Goal: Information Seeking & Learning: Learn about a topic

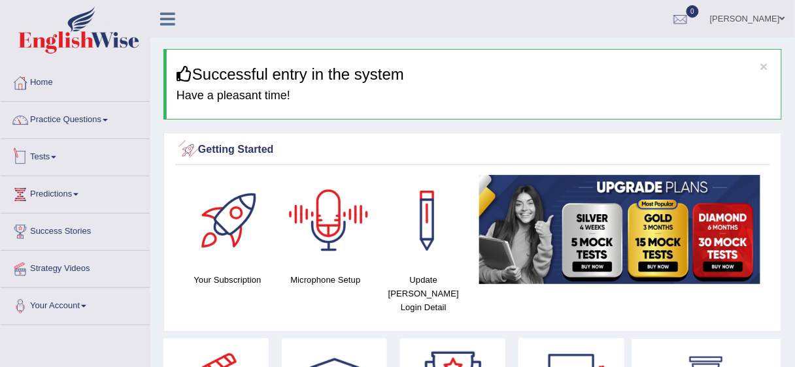
click at [48, 129] on link "Practice Questions" at bounding box center [75, 118] width 149 height 33
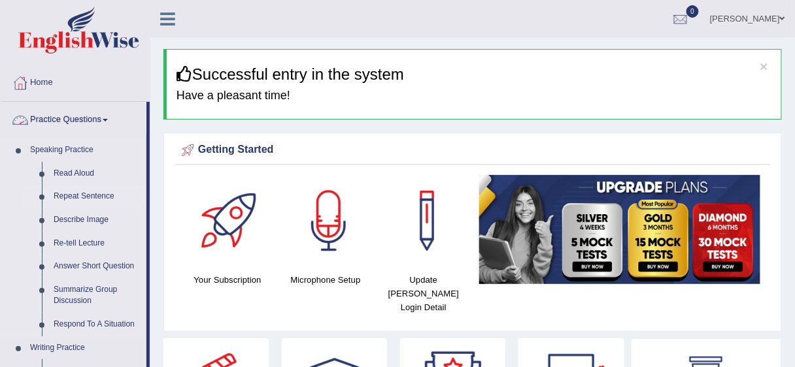
click at [95, 196] on link "Repeat Sentence" at bounding box center [97, 197] width 99 height 24
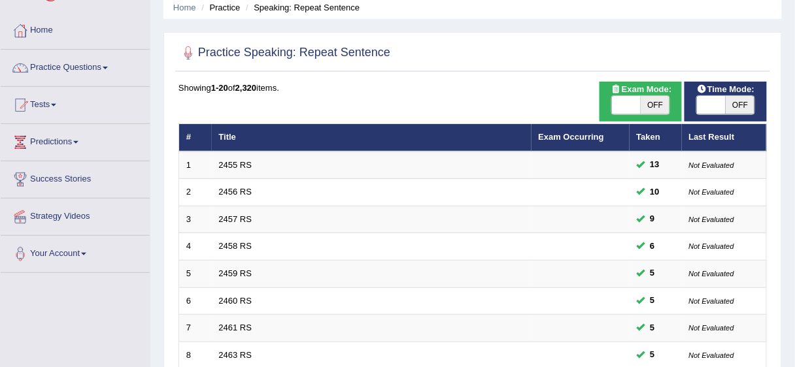
click at [650, 113] on span "OFF" at bounding box center [655, 105] width 29 height 18
checkbox input "true"
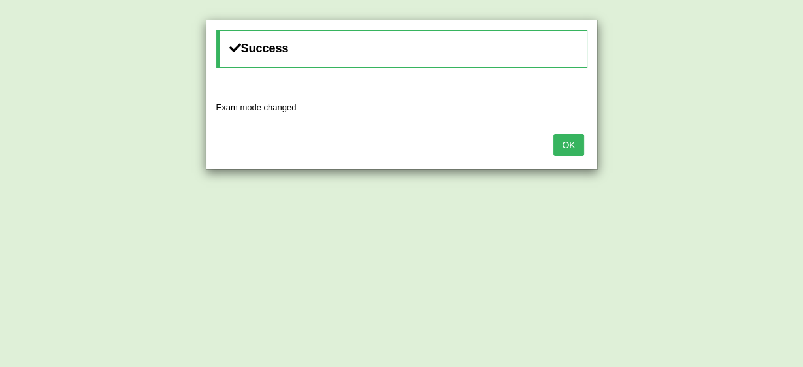
click at [572, 146] on button "OK" at bounding box center [569, 145] width 30 height 22
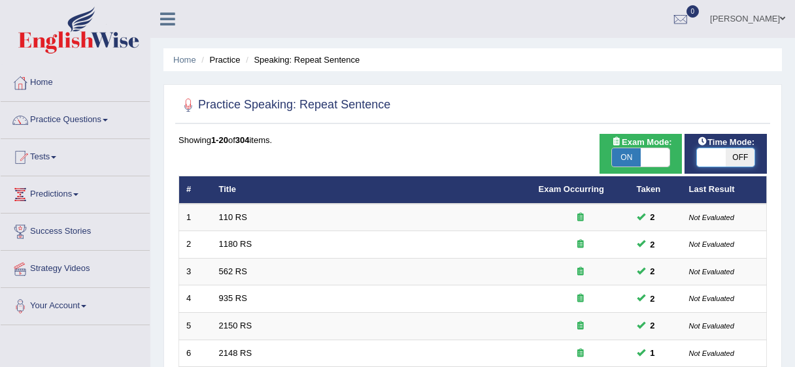
click at [720, 148] on span at bounding box center [711, 157] width 29 height 18
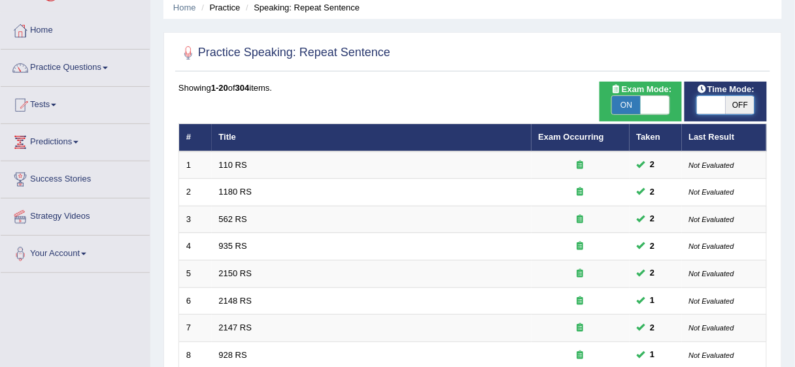
checkbox input "true"
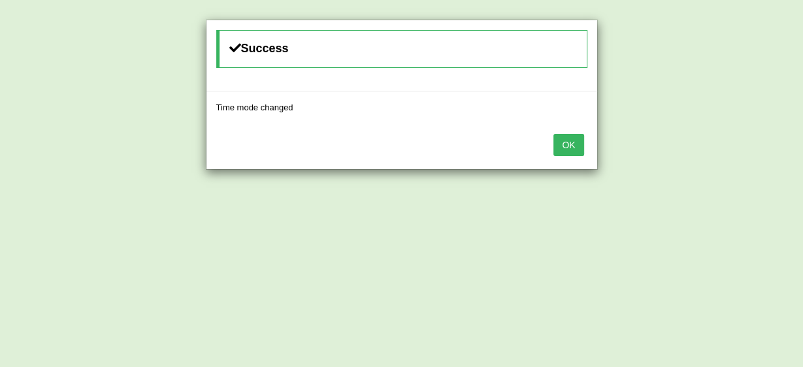
click at [557, 141] on button "OK" at bounding box center [569, 145] width 30 height 22
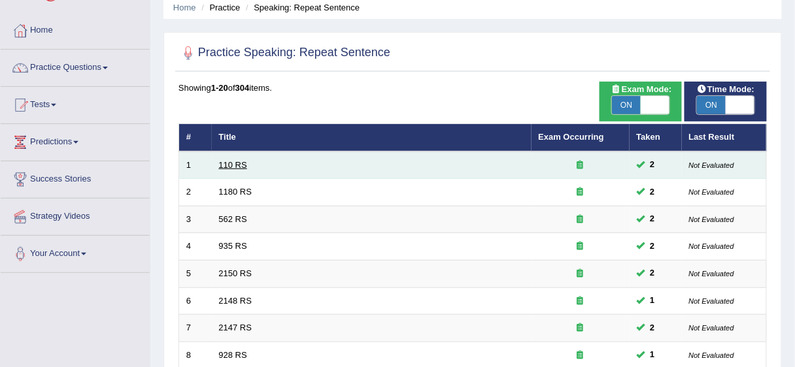
click at [238, 167] on link "110 RS" at bounding box center [233, 165] width 28 height 10
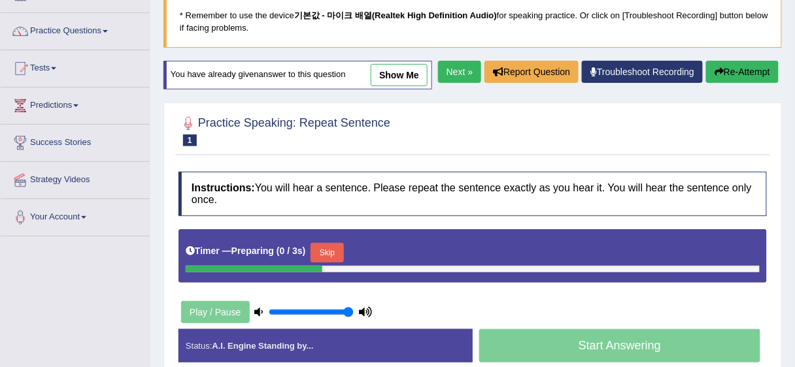
scroll to position [157, 0]
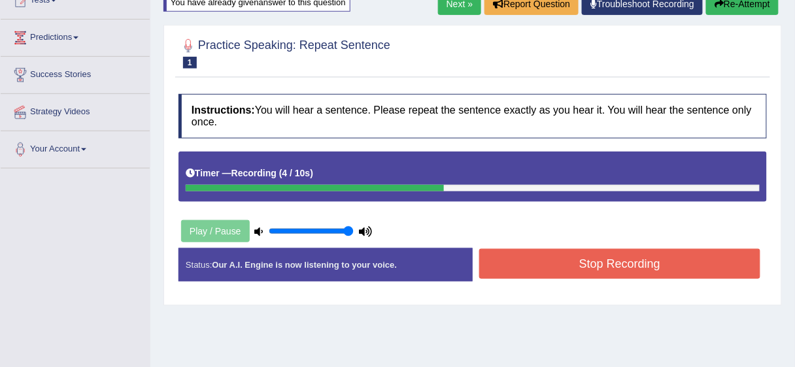
click at [560, 254] on button "Stop Recording" at bounding box center [619, 264] width 281 height 30
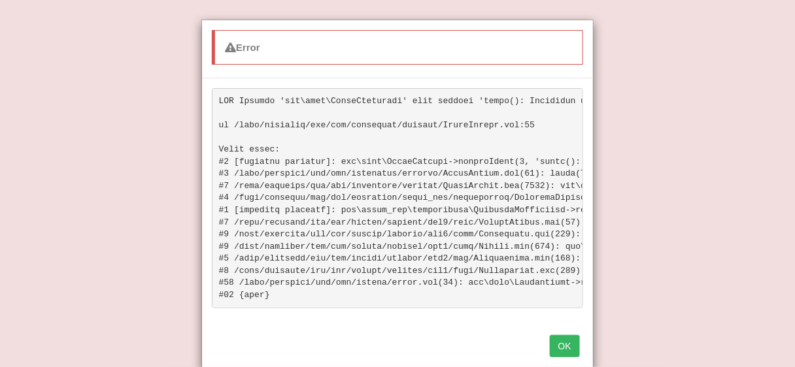
scroll to position [416, 0]
drag, startPoint x: 558, startPoint y: 343, endPoint x: 565, endPoint y: 346, distance: 7.0
click at [562, 344] on button "OK" at bounding box center [565, 346] width 30 height 22
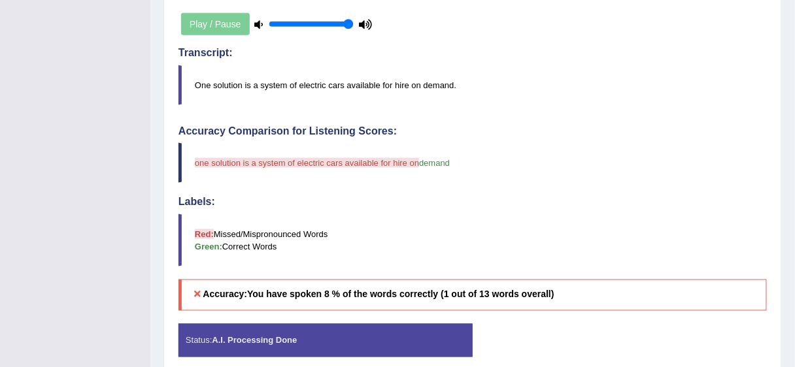
scroll to position [103, 0]
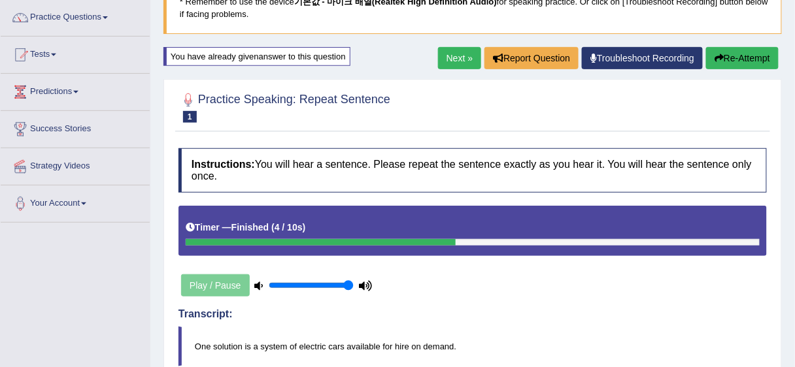
click at [771, 51] on button "Re-Attempt" at bounding box center [742, 58] width 73 height 22
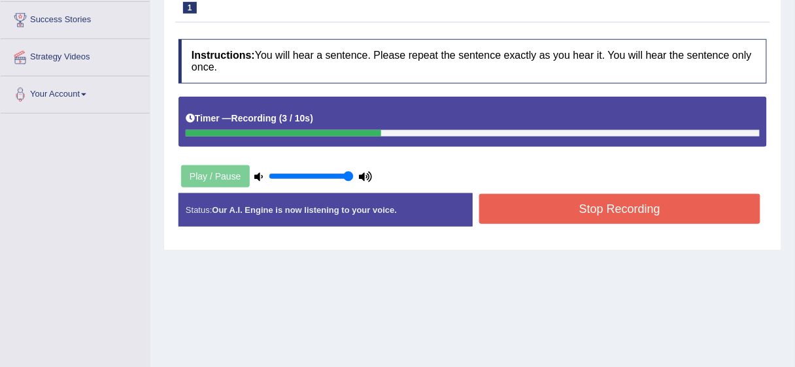
click at [589, 218] on button "Stop Recording" at bounding box center [619, 209] width 281 height 30
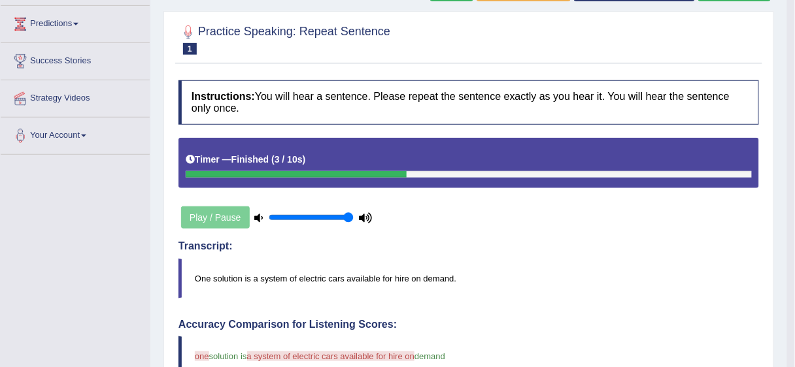
scroll to position [75, 0]
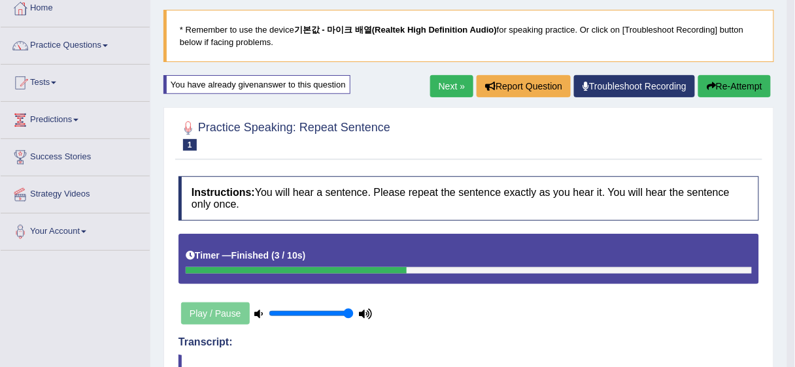
click at [440, 98] on div "Next » Report Question Troubleshoot Recording Re-Attempt" at bounding box center [602, 87] width 344 height 25
click at [444, 93] on link "Next »" at bounding box center [451, 86] width 43 height 22
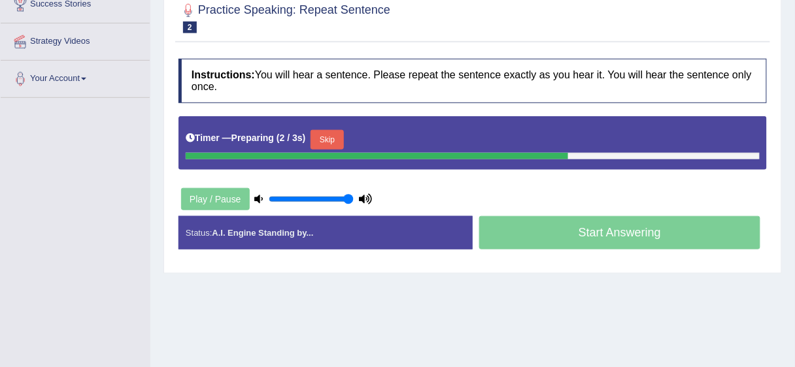
scroll to position [209, 0]
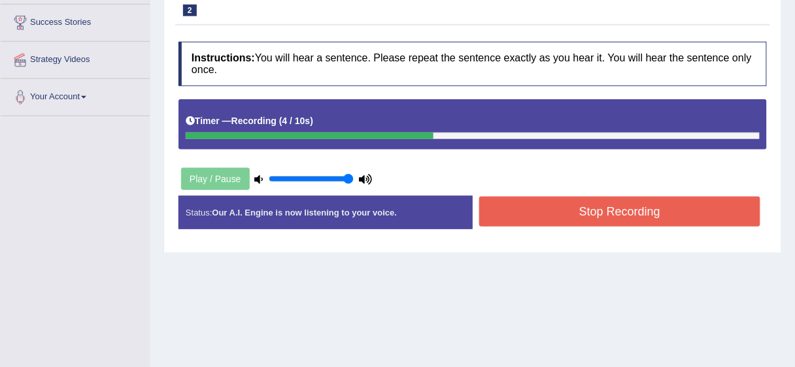
click at [573, 207] on button "Stop Recording" at bounding box center [619, 212] width 281 height 30
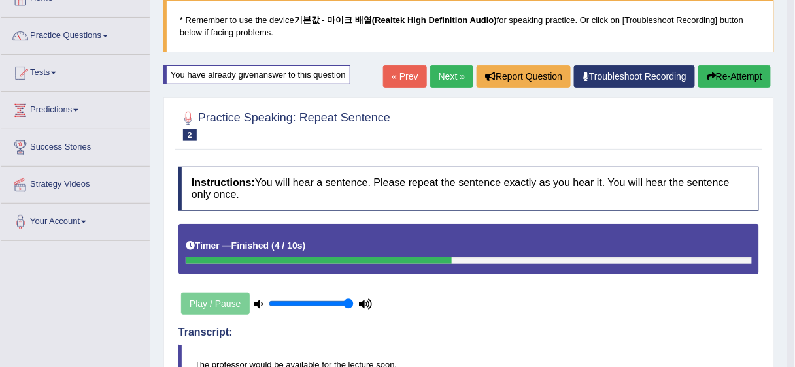
scroll to position [0, 0]
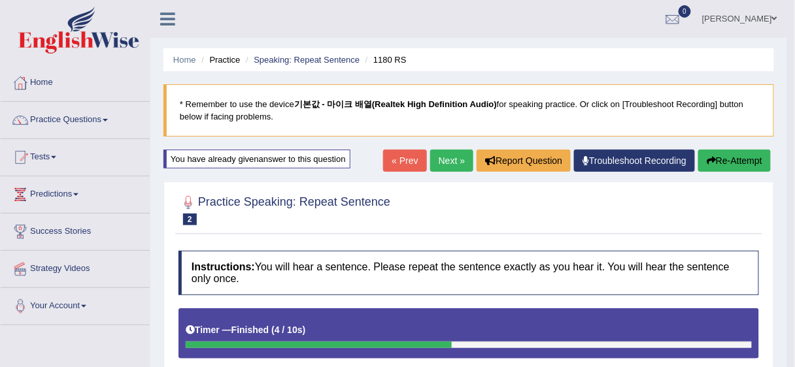
click at [453, 153] on link "Next »" at bounding box center [451, 161] width 43 height 22
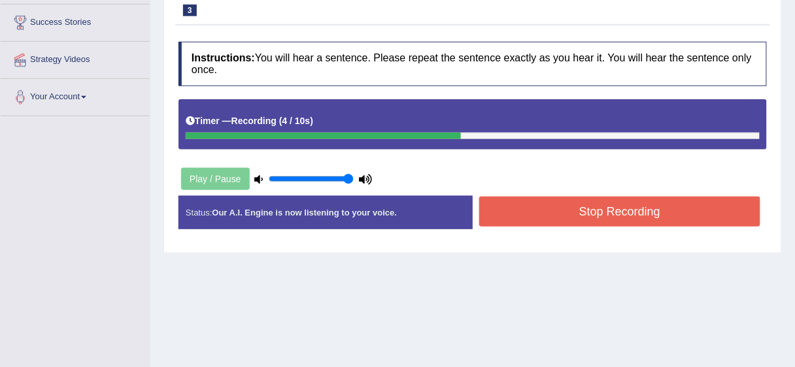
click at [592, 215] on button "Stop Recording" at bounding box center [619, 212] width 281 height 30
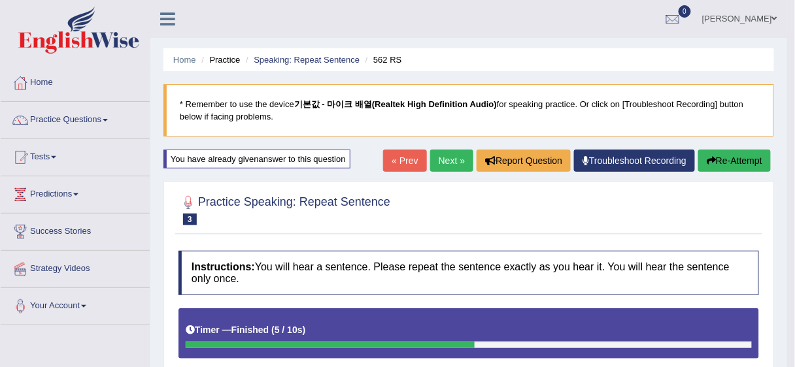
click at [453, 159] on link "Next »" at bounding box center [451, 161] width 43 height 22
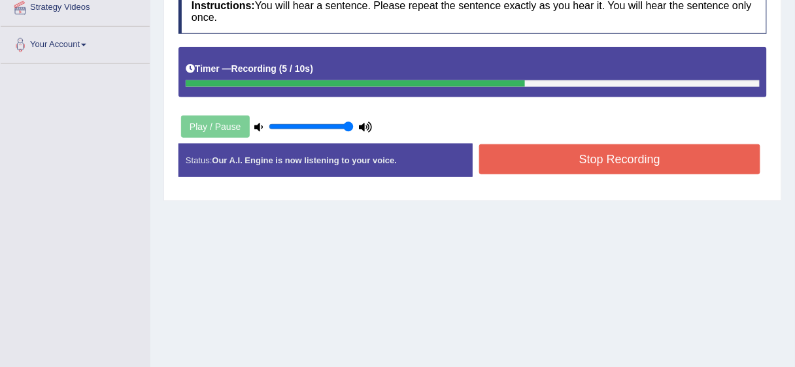
click at [582, 163] on button "Stop Recording" at bounding box center [619, 159] width 281 height 30
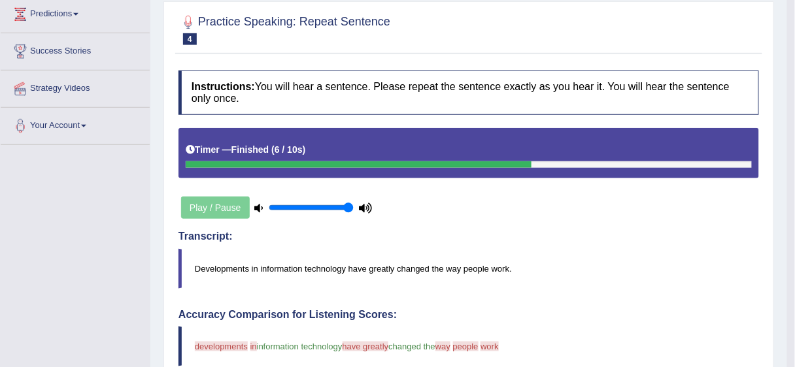
scroll to position [52, 0]
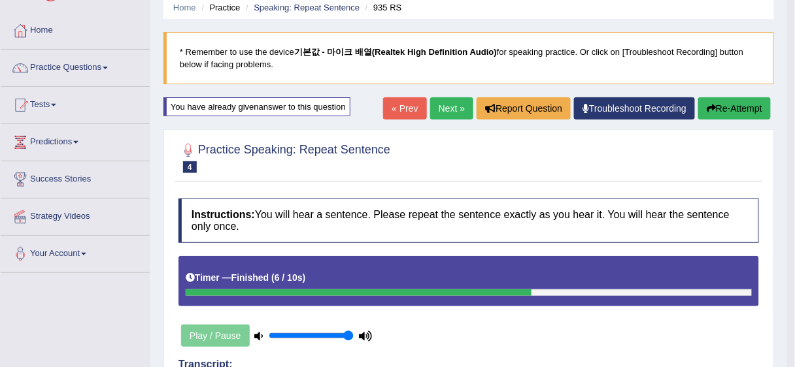
click at [462, 112] on link "Next »" at bounding box center [451, 108] width 43 height 22
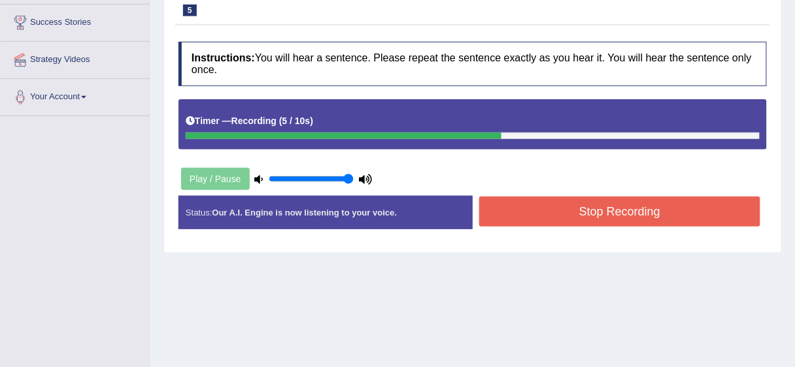
click at [612, 214] on button "Stop Recording" at bounding box center [619, 212] width 281 height 30
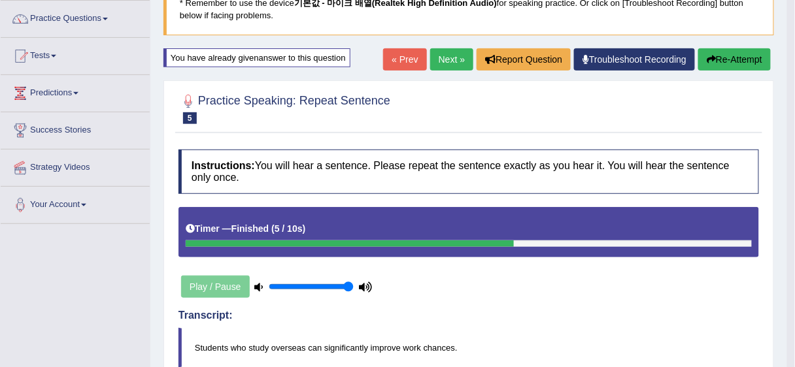
scroll to position [52, 0]
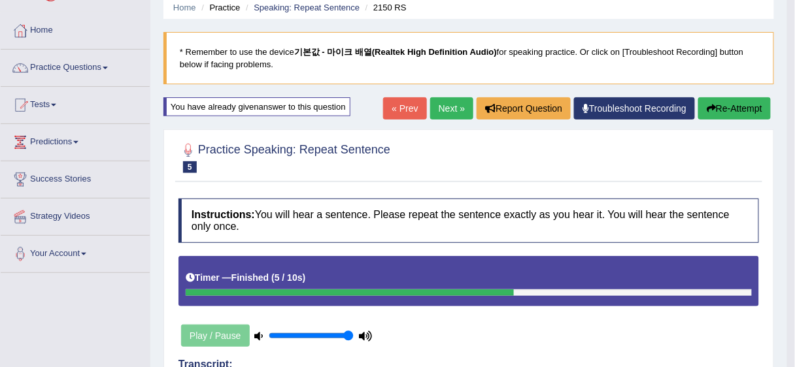
click at [447, 112] on link "Next »" at bounding box center [451, 108] width 43 height 22
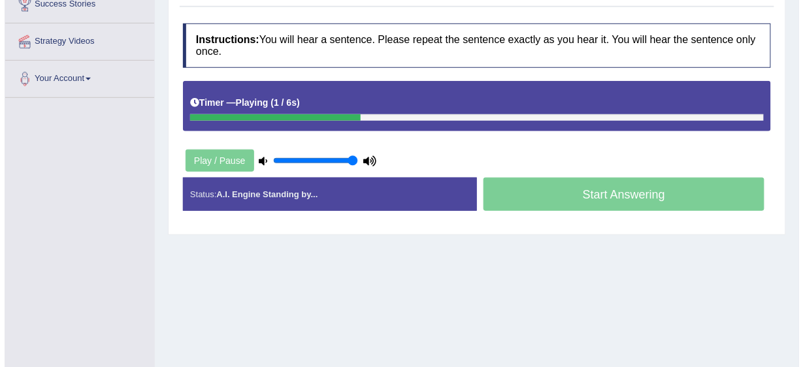
scroll to position [209, 0]
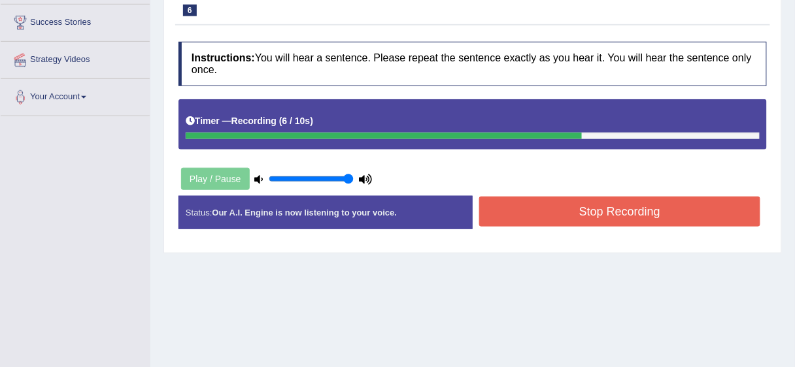
click at [559, 210] on button "Stop Recording" at bounding box center [619, 212] width 281 height 30
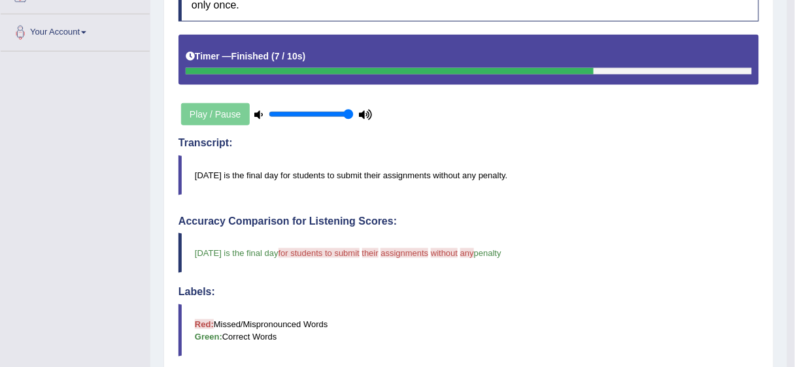
scroll to position [105, 0]
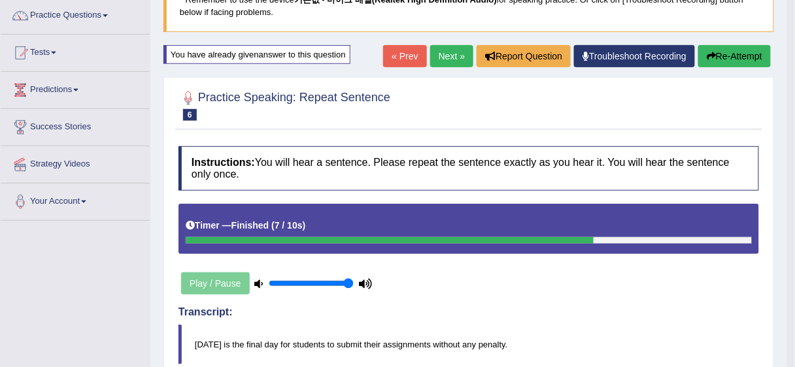
click at [467, 56] on link "Next »" at bounding box center [451, 56] width 43 height 22
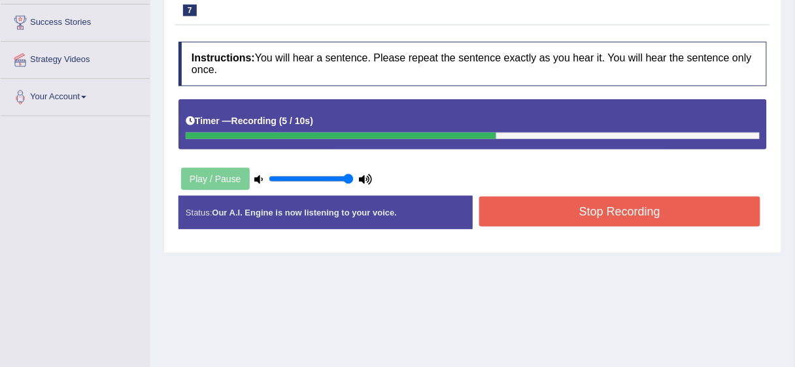
click at [573, 208] on button "Stop Recording" at bounding box center [619, 212] width 281 height 30
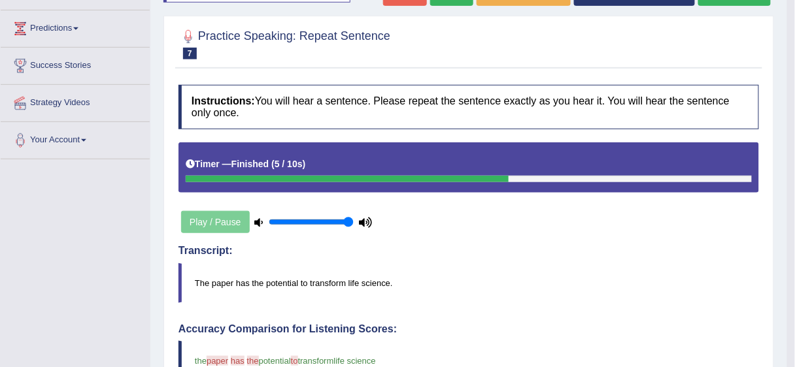
scroll to position [105, 0]
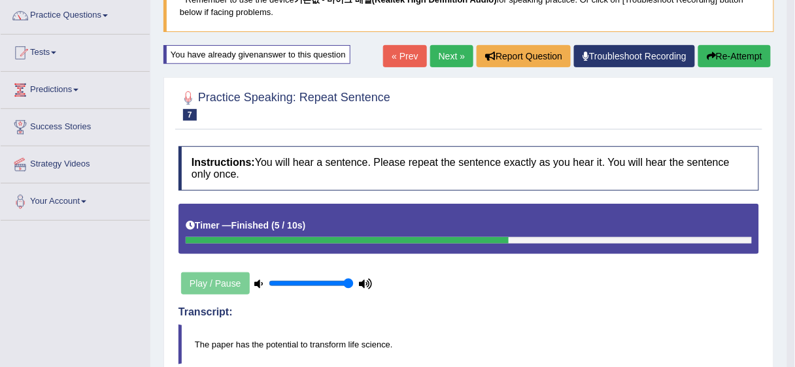
click at [448, 52] on link "Next »" at bounding box center [451, 56] width 43 height 22
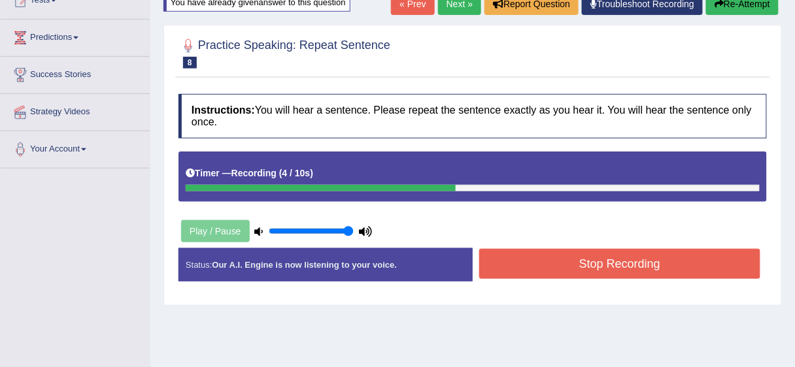
click at [597, 271] on button "Stop Recording" at bounding box center [619, 264] width 281 height 30
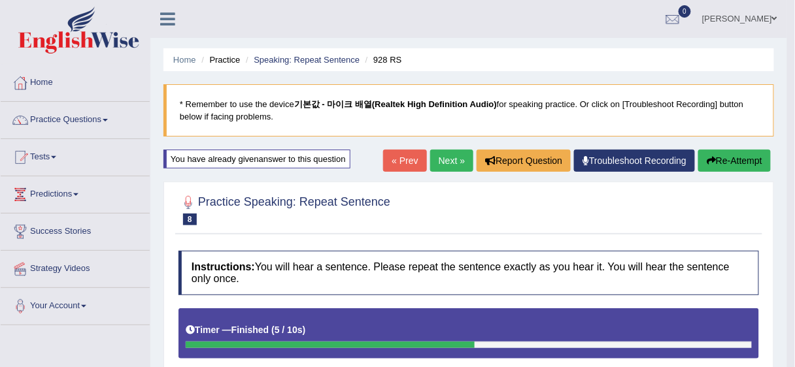
click at [446, 152] on link "Next »" at bounding box center [451, 161] width 43 height 22
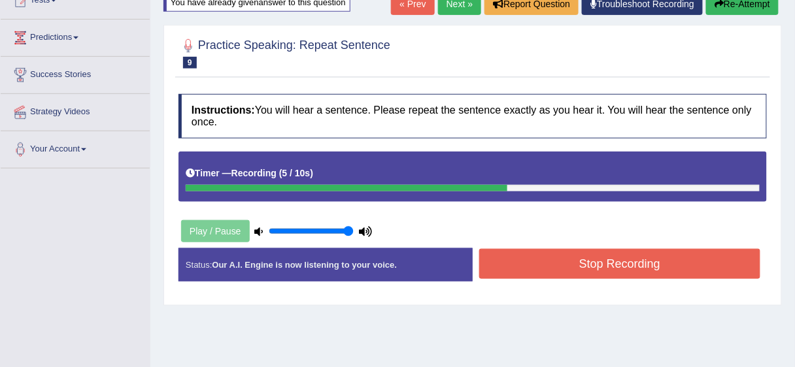
click at [591, 271] on button "Stop Recording" at bounding box center [619, 264] width 281 height 30
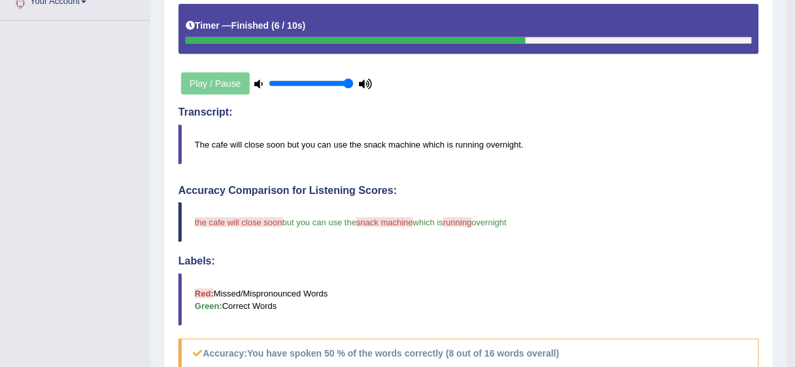
scroll to position [103, 0]
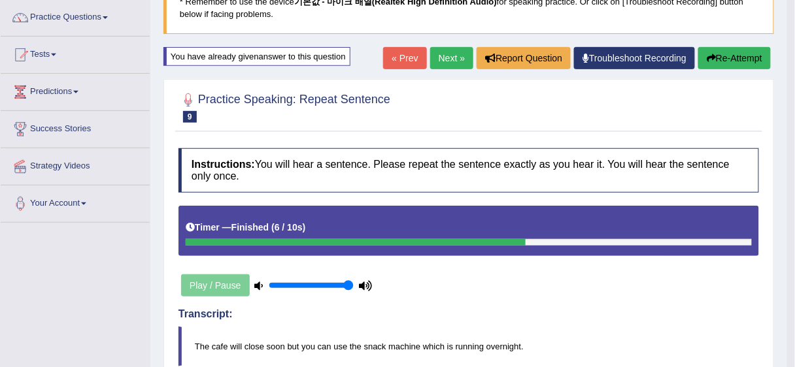
click at [446, 48] on link "Next »" at bounding box center [451, 58] width 43 height 22
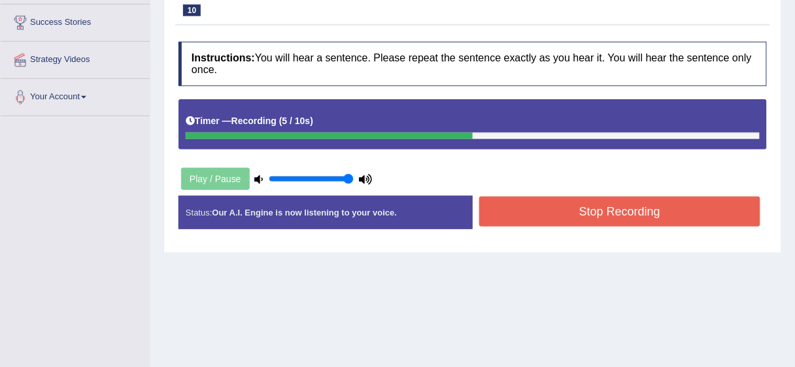
click at [541, 216] on button "Stop Recording" at bounding box center [619, 212] width 281 height 30
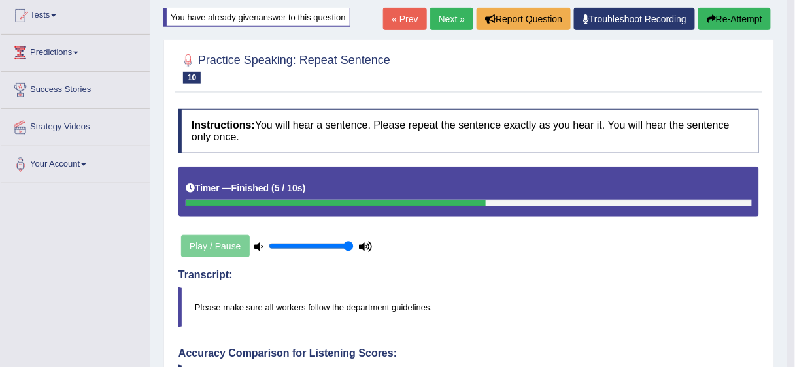
scroll to position [75, 0]
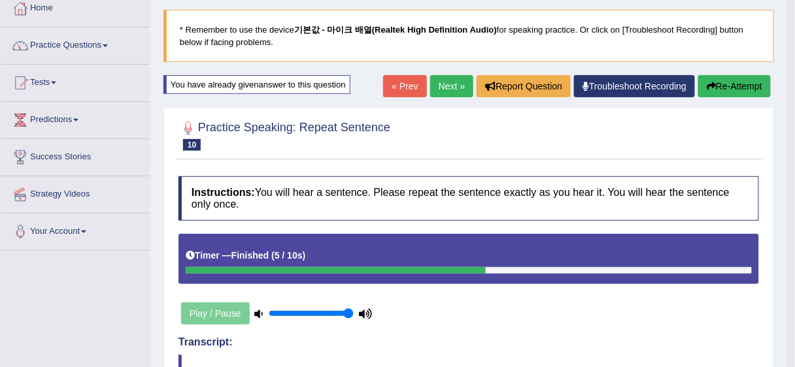
click at [438, 86] on link "Next »" at bounding box center [451, 86] width 43 height 22
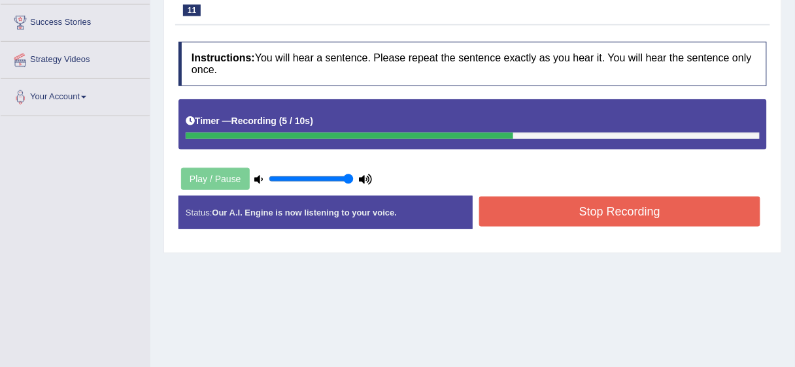
click at [585, 210] on button "Stop Recording" at bounding box center [619, 212] width 281 height 30
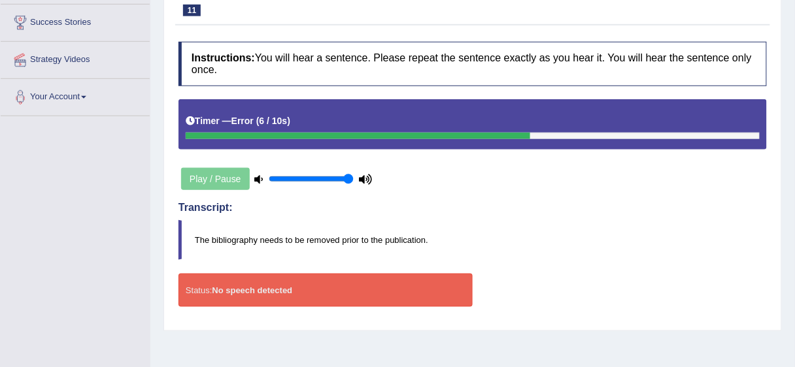
scroll to position [157, 0]
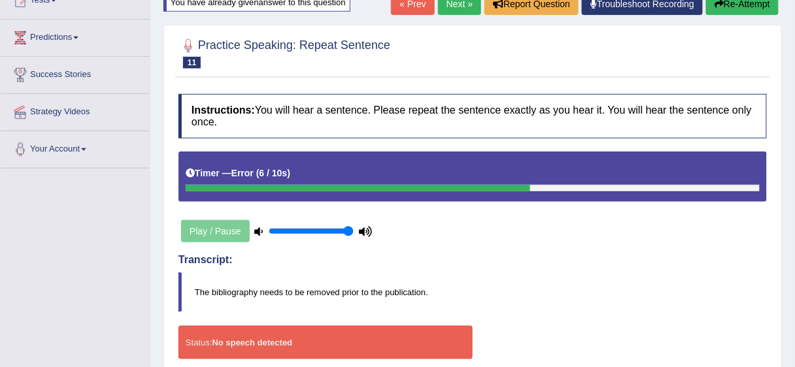
click at [455, 12] on link "Next »" at bounding box center [459, 4] width 43 height 22
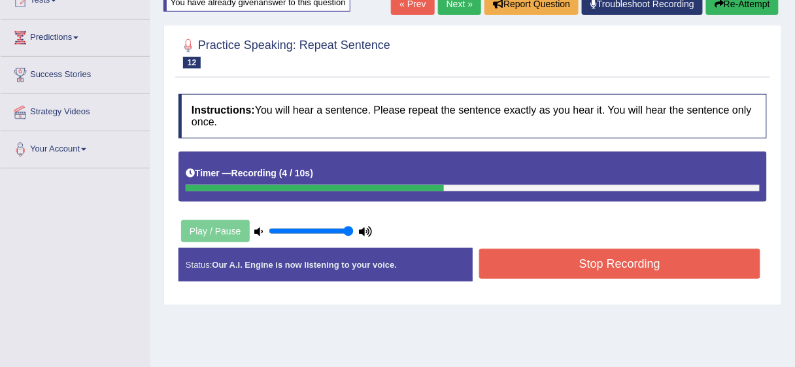
click at [558, 246] on div "Instructions: You will hear a sentence. Please repeat the sentence exactly as y…" at bounding box center [472, 193] width 595 height 211
click at [564, 254] on button "Stop Recording" at bounding box center [619, 264] width 281 height 30
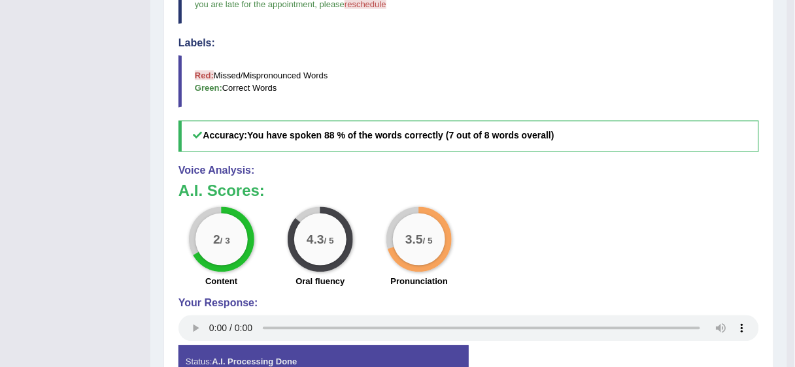
scroll to position [105, 0]
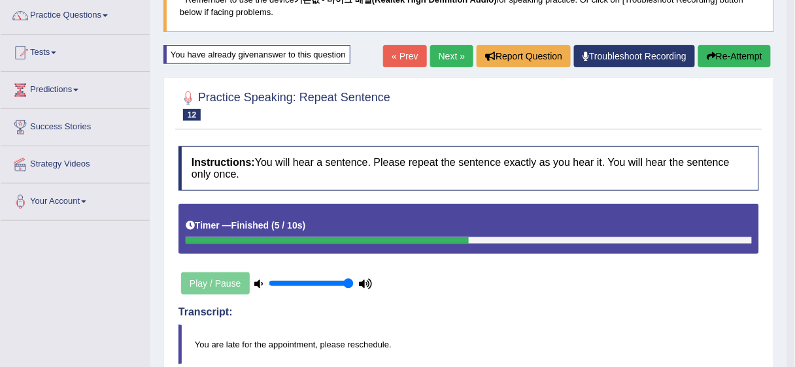
click at [453, 65] on link "Next »" at bounding box center [451, 56] width 43 height 22
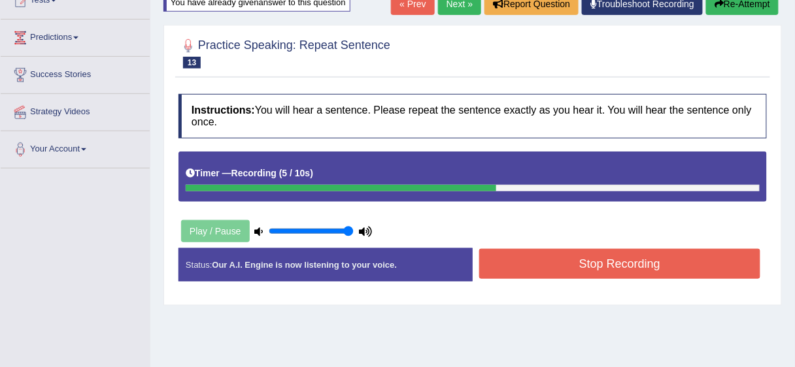
click at [584, 265] on button "Stop Recording" at bounding box center [619, 264] width 281 height 30
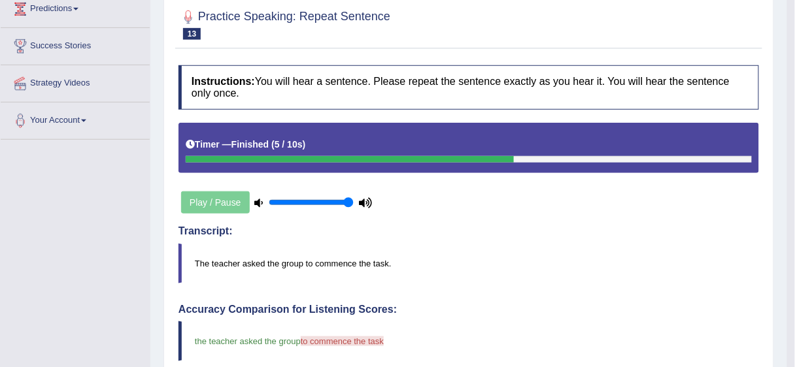
scroll to position [52, 0]
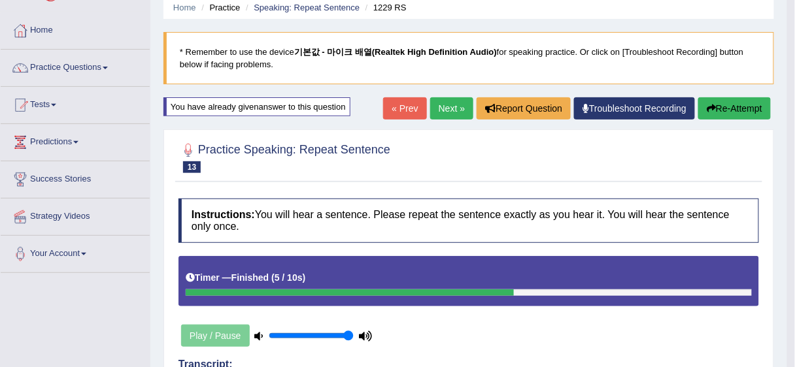
click at [450, 100] on link "Next »" at bounding box center [451, 108] width 43 height 22
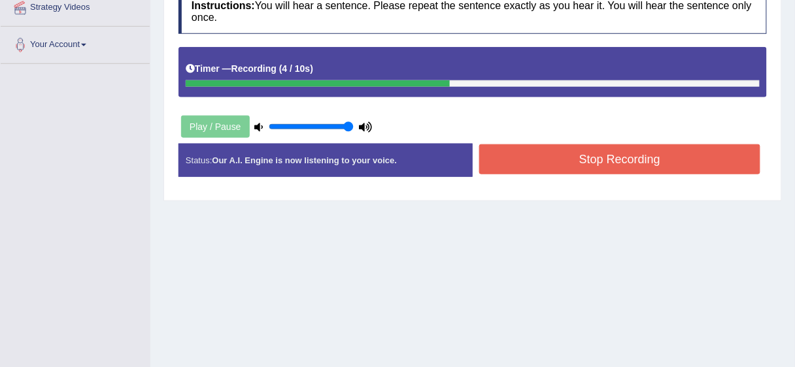
click at [592, 165] on button "Stop Recording" at bounding box center [619, 159] width 281 height 30
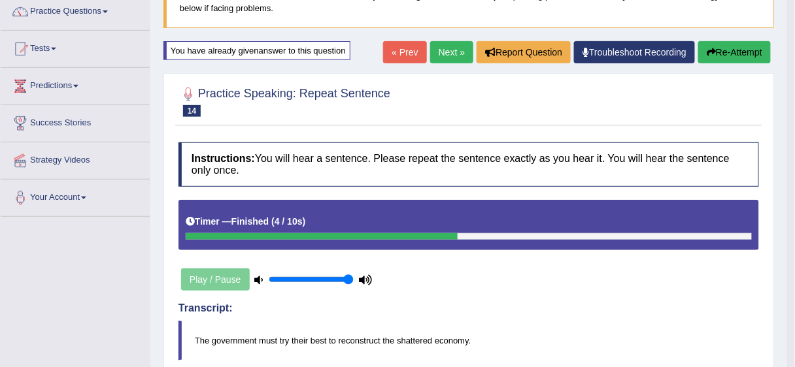
scroll to position [22, 0]
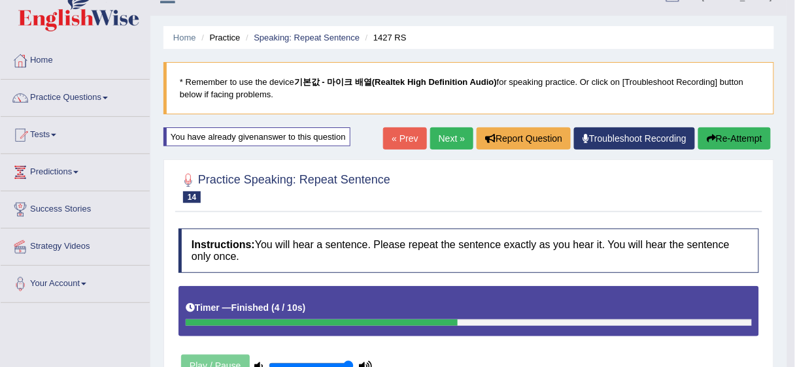
click at [437, 130] on link "Next »" at bounding box center [451, 138] width 43 height 22
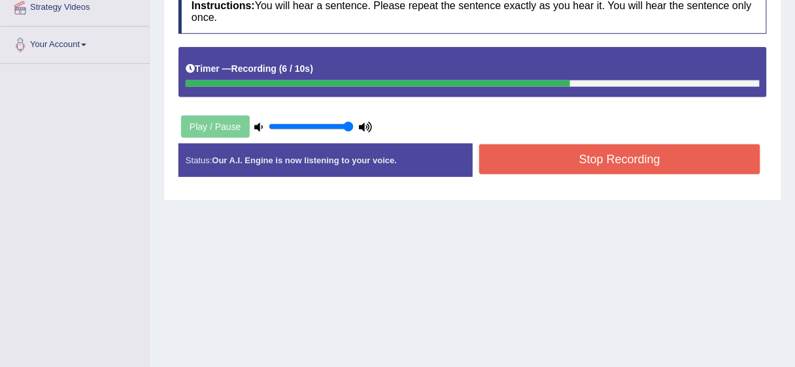
click at [595, 167] on button "Stop Recording" at bounding box center [619, 159] width 281 height 30
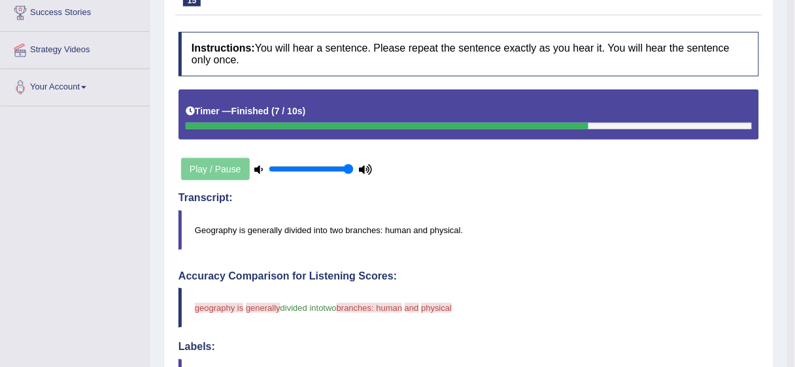
scroll to position [52, 0]
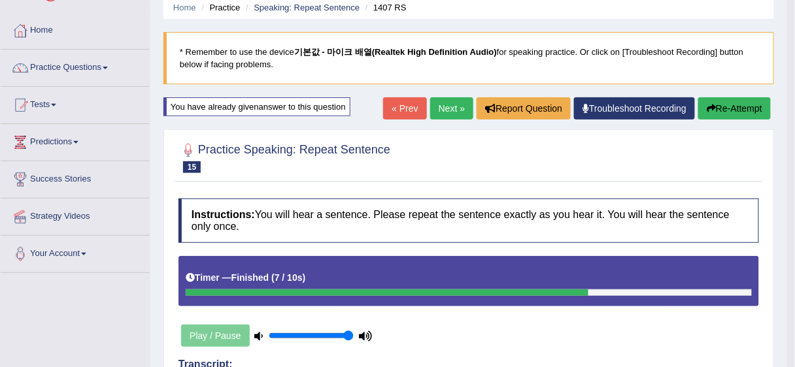
click at [436, 112] on link "Next »" at bounding box center [451, 108] width 43 height 22
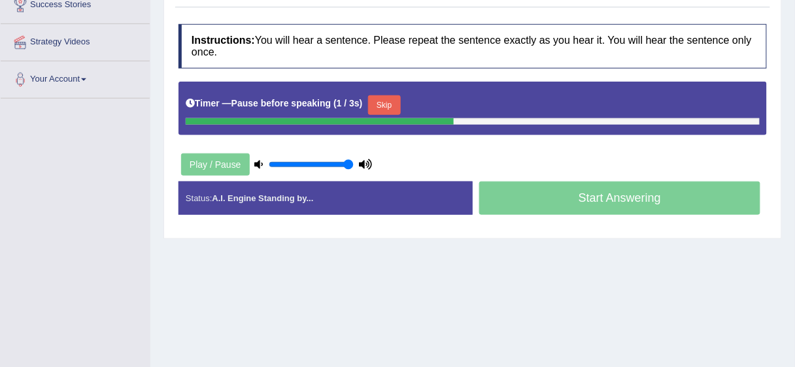
scroll to position [209, 0]
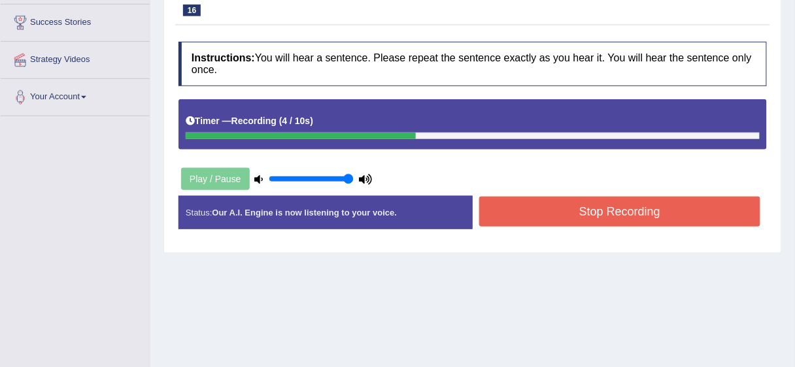
click at [570, 209] on button "Stop Recording" at bounding box center [619, 212] width 281 height 30
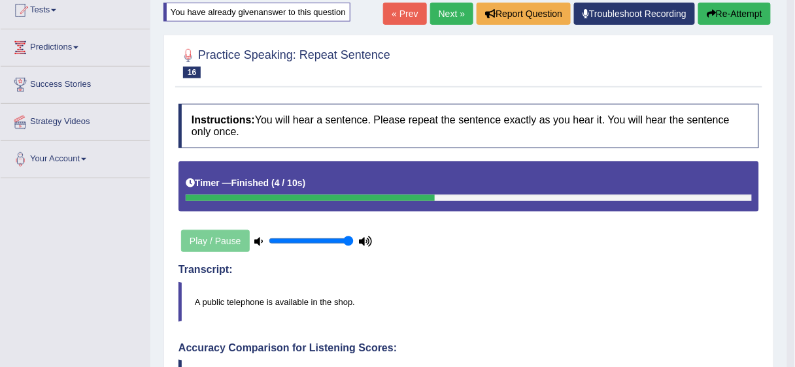
scroll to position [105, 0]
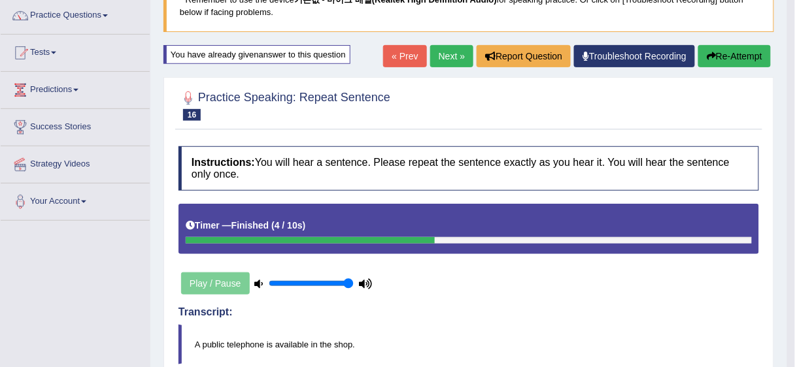
click at [438, 65] on link "Next »" at bounding box center [451, 56] width 43 height 22
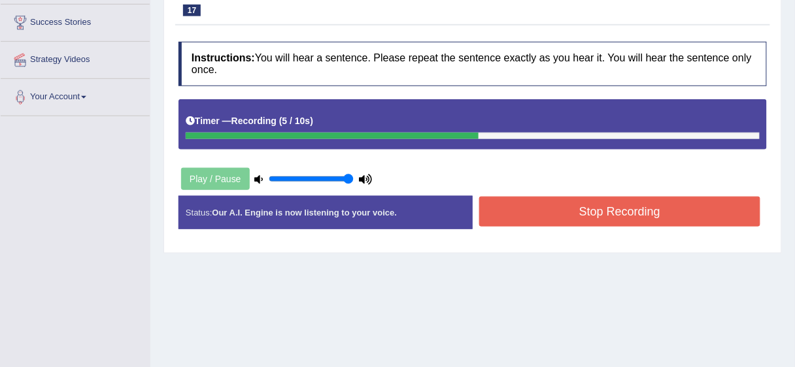
click at [584, 205] on button "Stop Recording" at bounding box center [619, 212] width 281 height 30
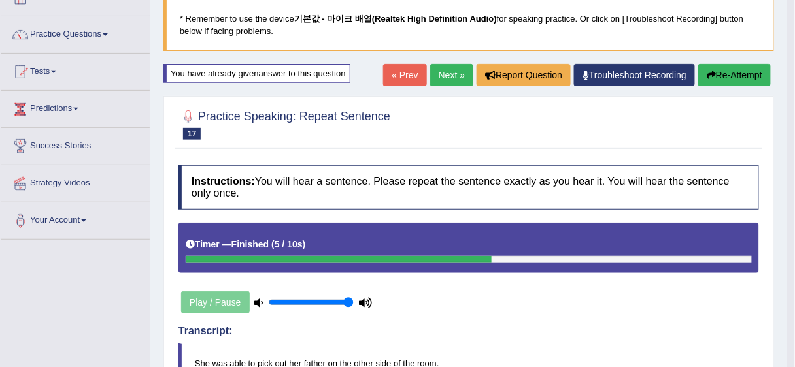
scroll to position [52, 0]
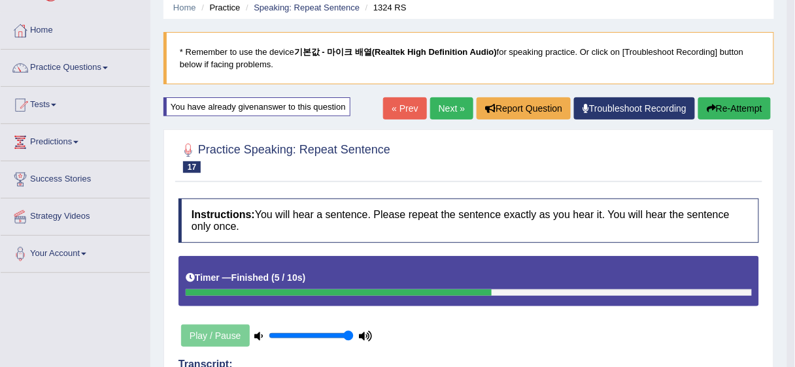
click at [444, 109] on link "Next »" at bounding box center [451, 108] width 43 height 22
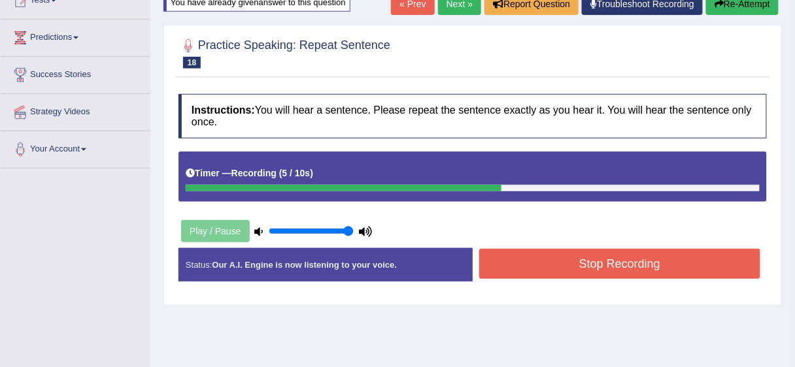
click at [614, 261] on button "Stop Recording" at bounding box center [619, 264] width 281 height 30
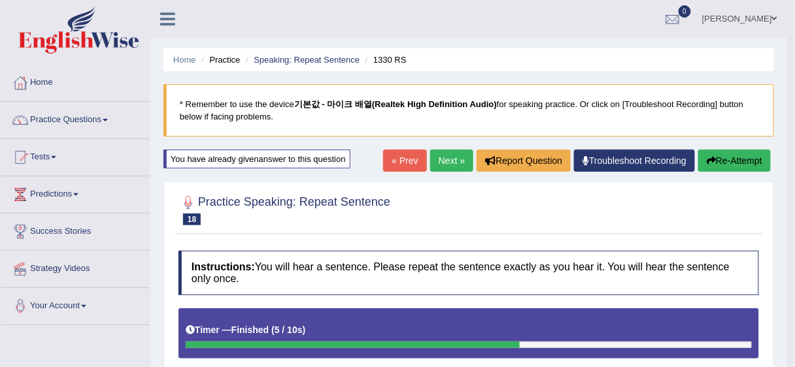
click at [450, 168] on link "Next »" at bounding box center [451, 161] width 43 height 22
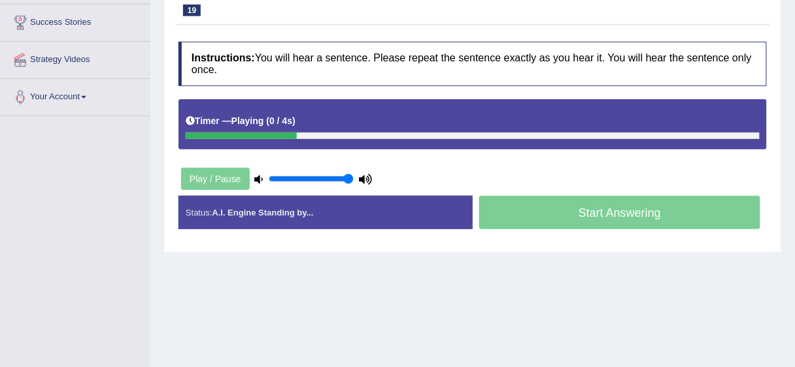
scroll to position [157, 0]
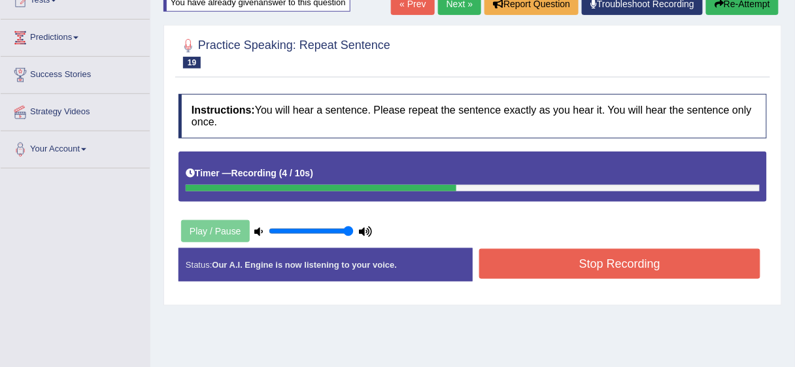
click at [563, 259] on button "Stop Recording" at bounding box center [619, 264] width 281 height 30
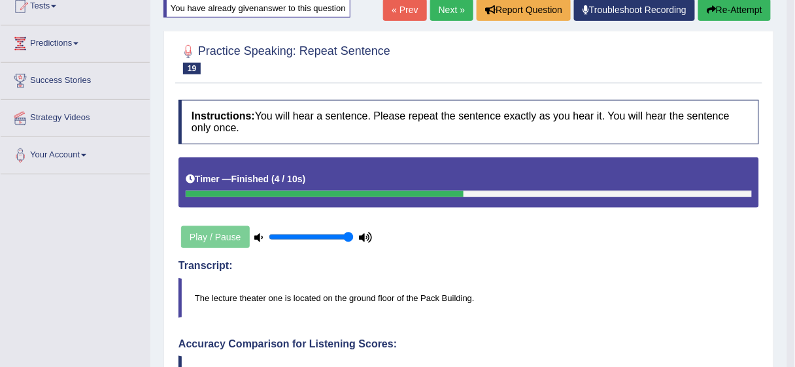
scroll to position [52, 0]
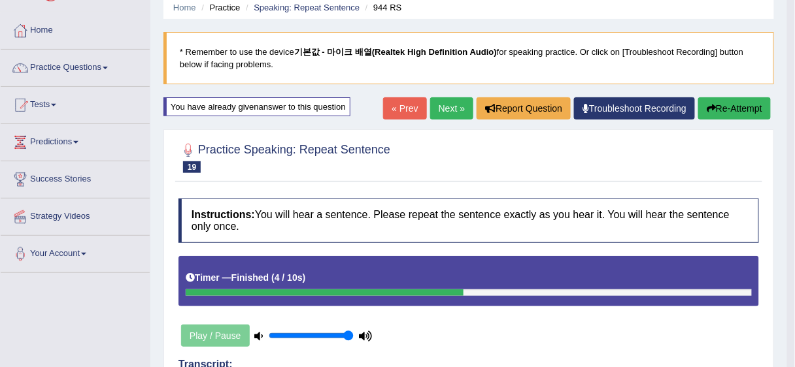
click at [441, 108] on link "Next »" at bounding box center [451, 108] width 43 height 22
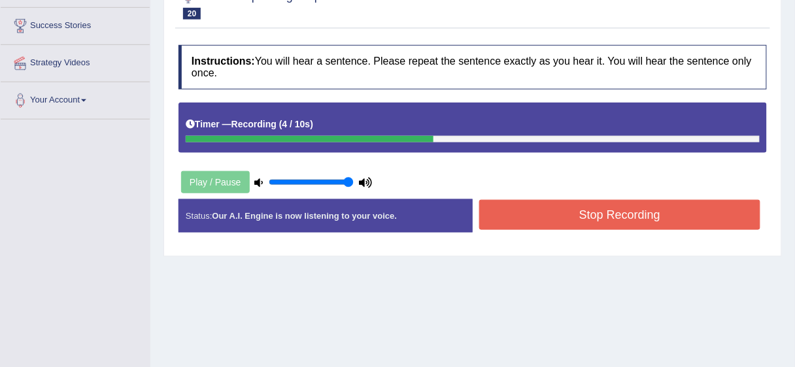
scroll to position [157, 0]
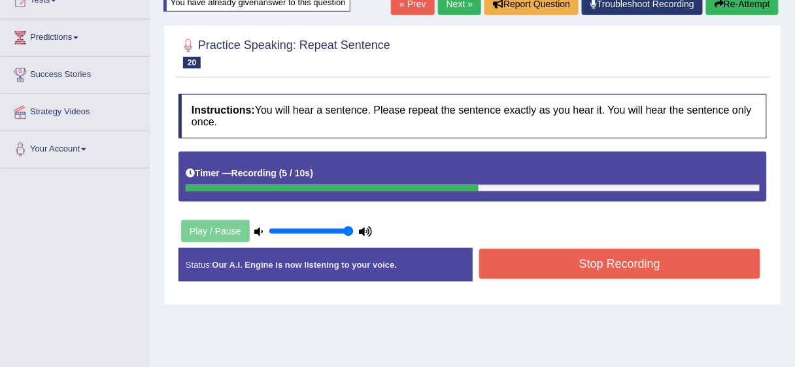
click at [590, 269] on button "Stop Recording" at bounding box center [619, 264] width 281 height 30
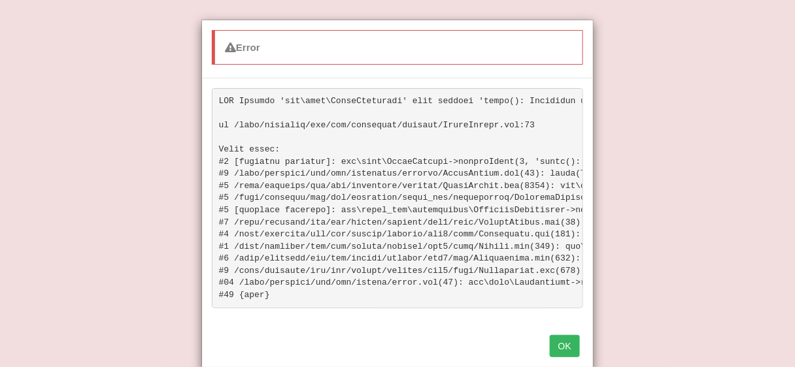
scroll to position [366, 0]
click at [553, 347] on button "OK" at bounding box center [565, 346] width 30 height 22
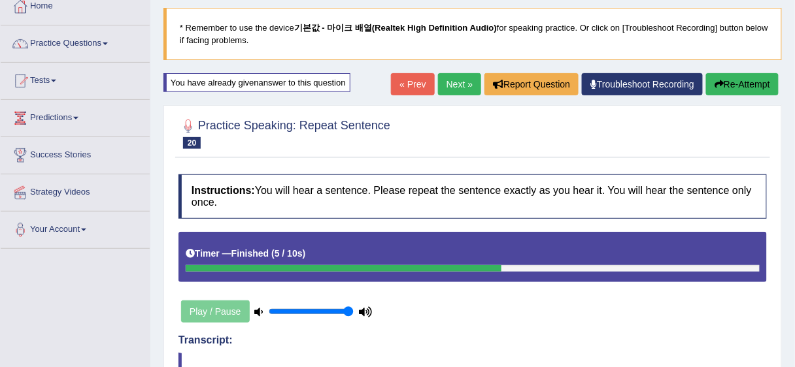
scroll to position [50, 0]
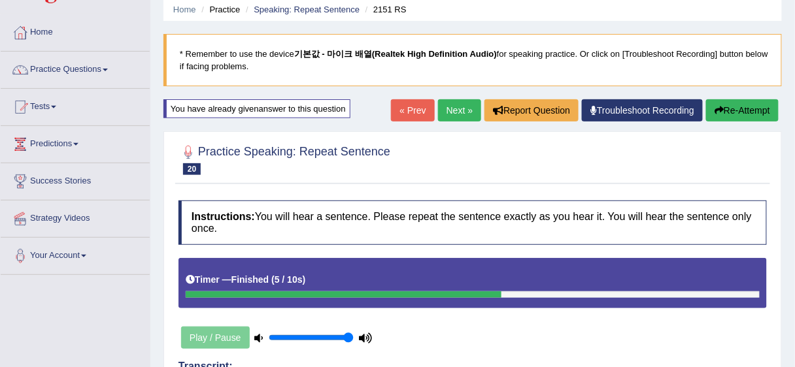
click at [760, 109] on button "Re-Attempt" at bounding box center [742, 110] width 73 height 22
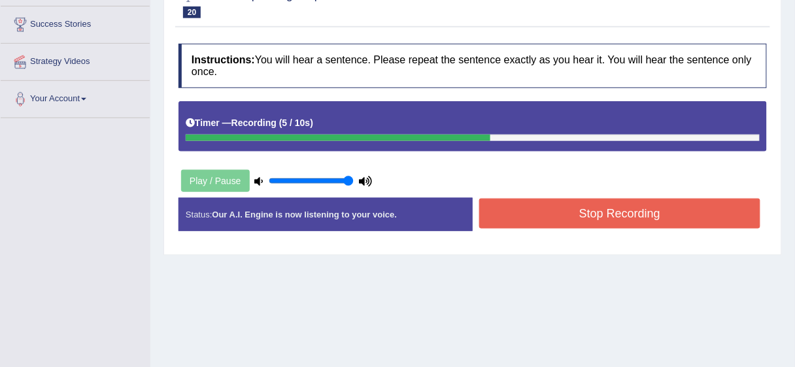
click at [601, 216] on button "Stop Recording" at bounding box center [619, 214] width 281 height 30
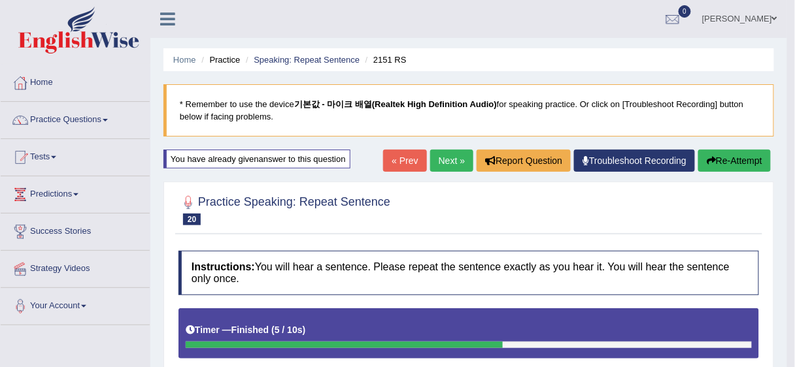
click at [461, 163] on link "Next »" at bounding box center [451, 161] width 43 height 22
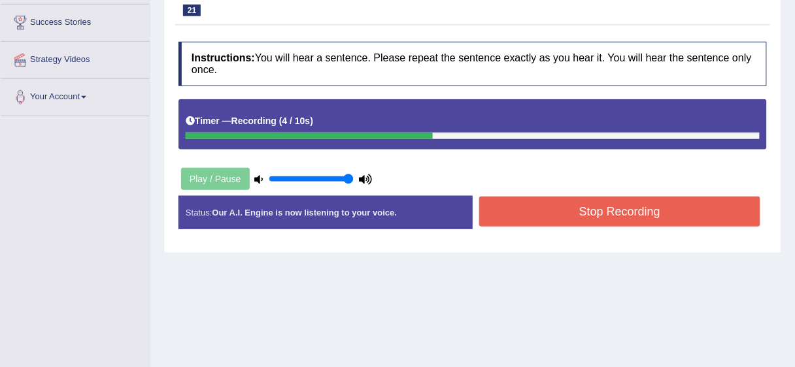
click at [584, 208] on button "Stop Recording" at bounding box center [619, 212] width 281 height 30
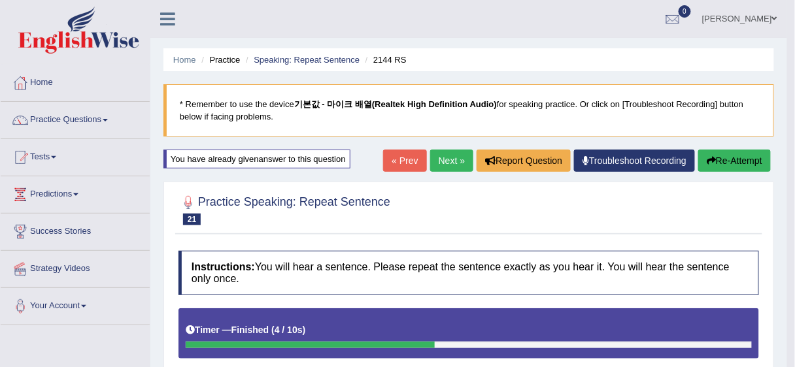
click at [448, 168] on link "Next »" at bounding box center [451, 161] width 43 height 22
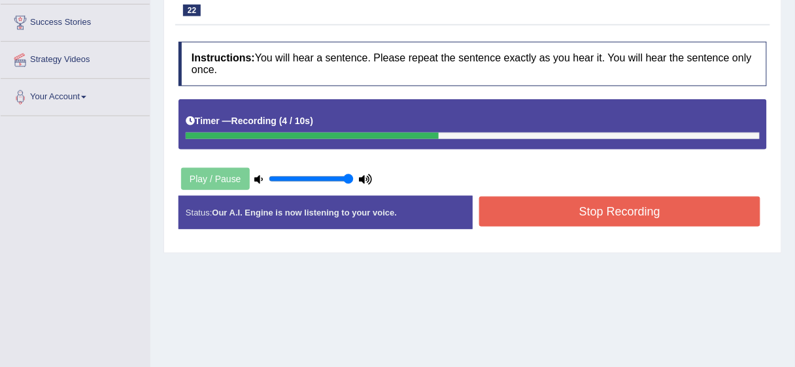
click at [576, 218] on button "Stop Recording" at bounding box center [619, 212] width 281 height 30
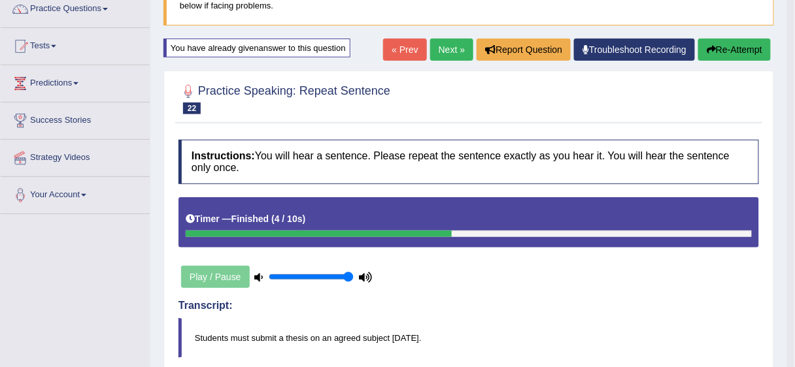
scroll to position [52, 0]
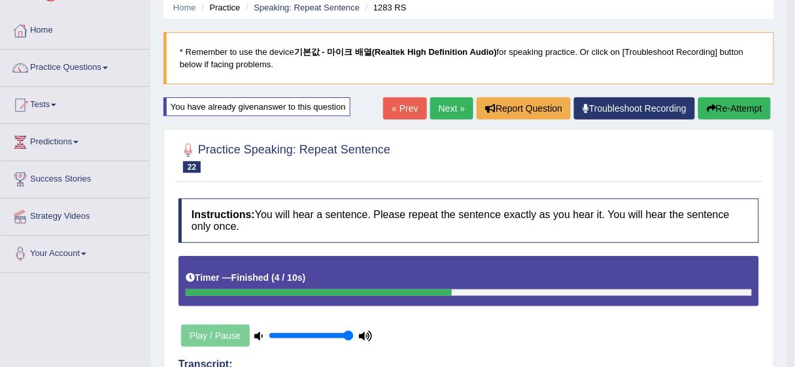
click at [461, 118] on link "Next »" at bounding box center [451, 108] width 43 height 22
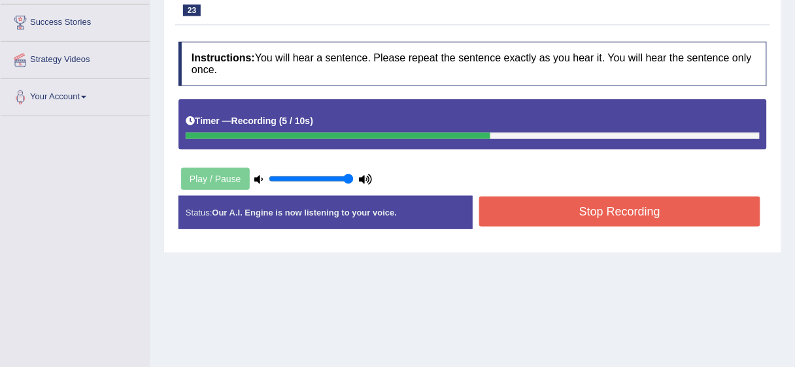
click at [561, 208] on button "Stop Recording" at bounding box center [619, 212] width 281 height 30
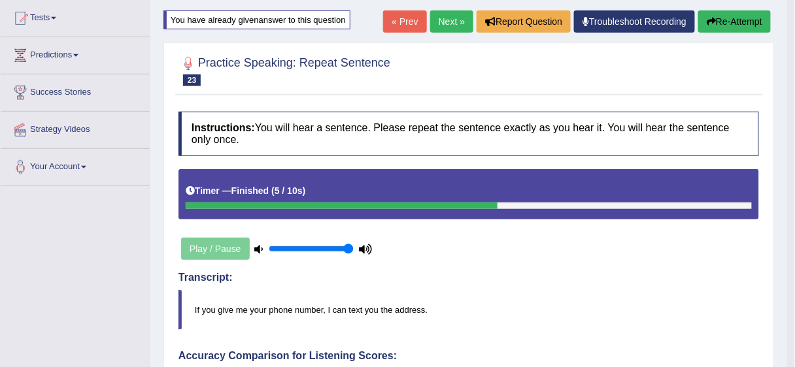
scroll to position [105, 0]
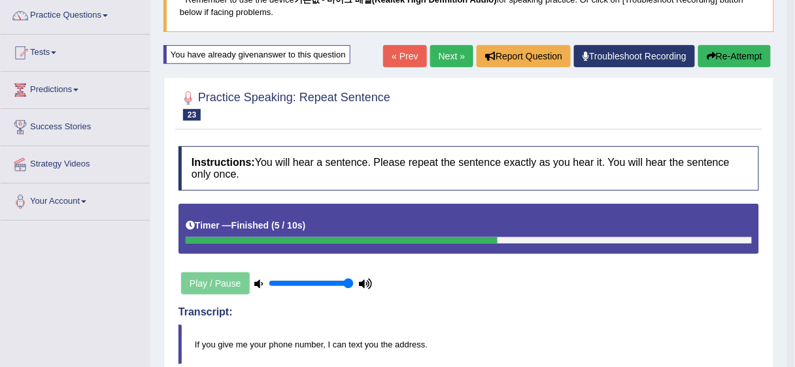
click at [438, 65] on link "Next »" at bounding box center [451, 56] width 43 height 22
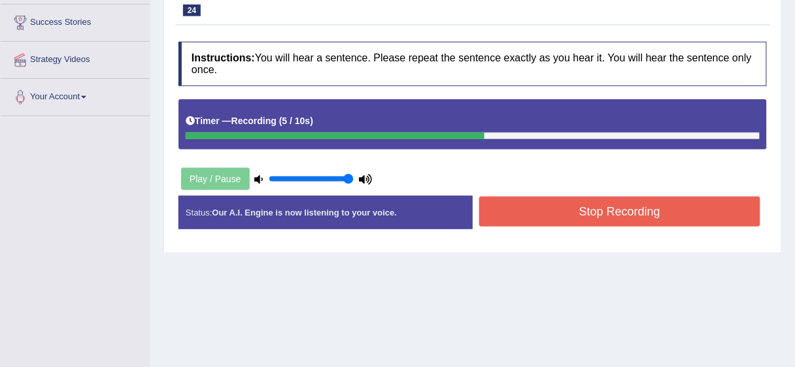
click at [586, 211] on button "Stop Recording" at bounding box center [619, 212] width 281 height 30
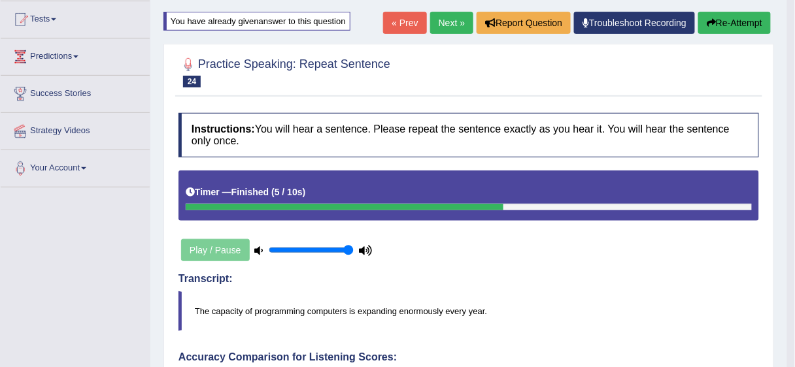
scroll to position [52, 0]
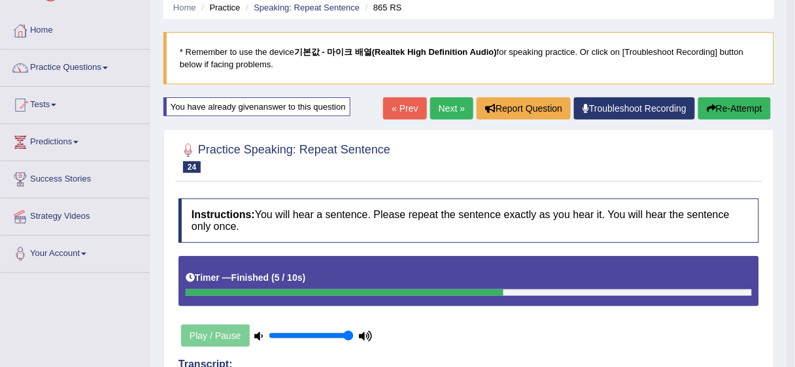
click at [452, 114] on link "Next »" at bounding box center [451, 108] width 43 height 22
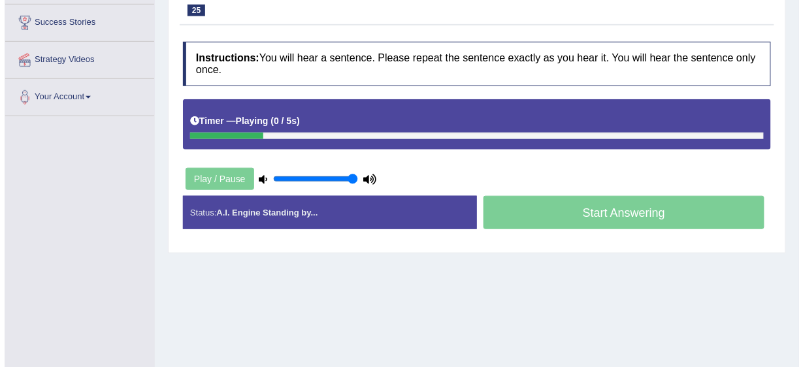
scroll to position [157, 0]
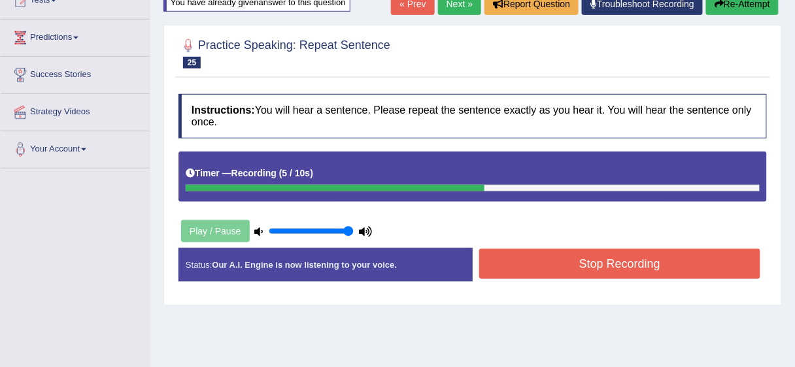
click at [589, 267] on button "Stop Recording" at bounding box center [619, 264] width 281 height 30
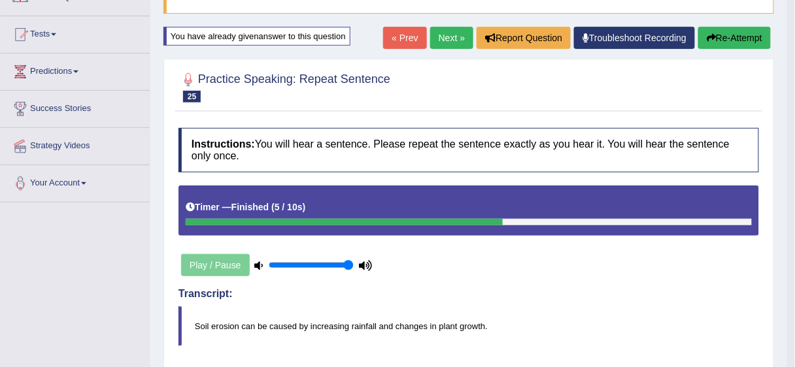
scroll to position [105, 0]
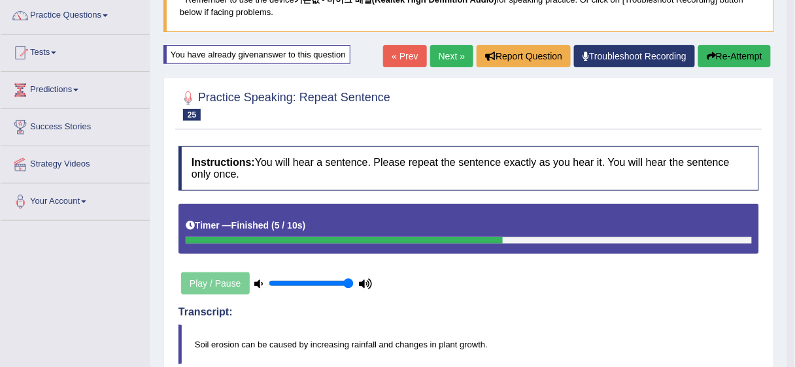
click at [455, 62] on link "Next »" at bounding box center [451, 56] width 43 height 22
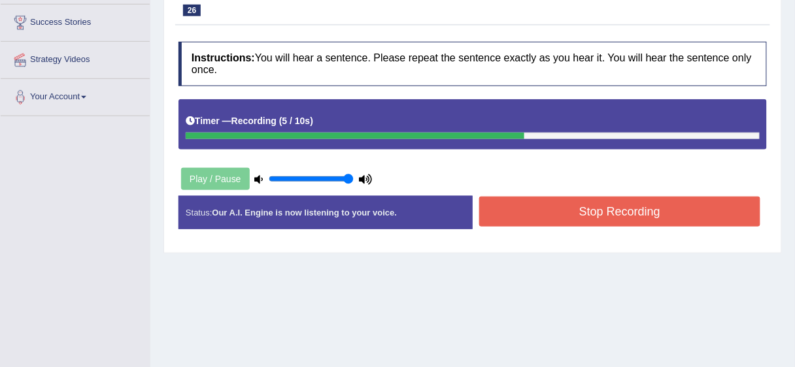
click at [569, 223] on button "Stop Recording" at bounding box center [619, 212] width 281 height 30
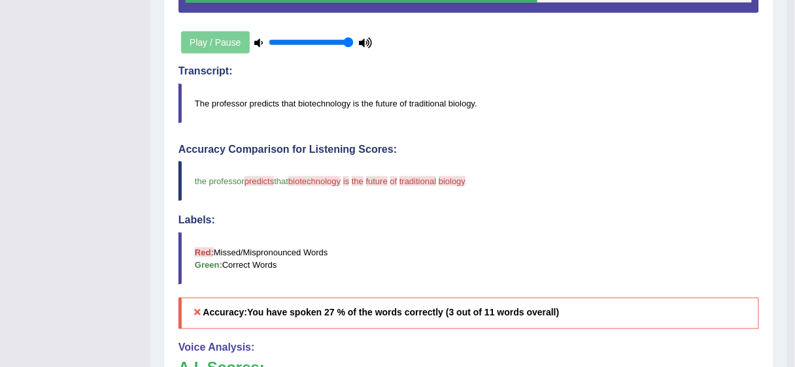
scroll to position [127, 0]
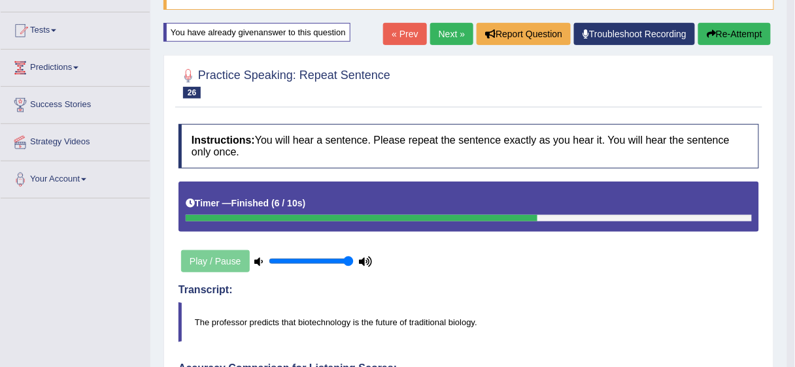
click at [463, 44] on link "Next »" at bounding box center [451, 34] width 43 height 22
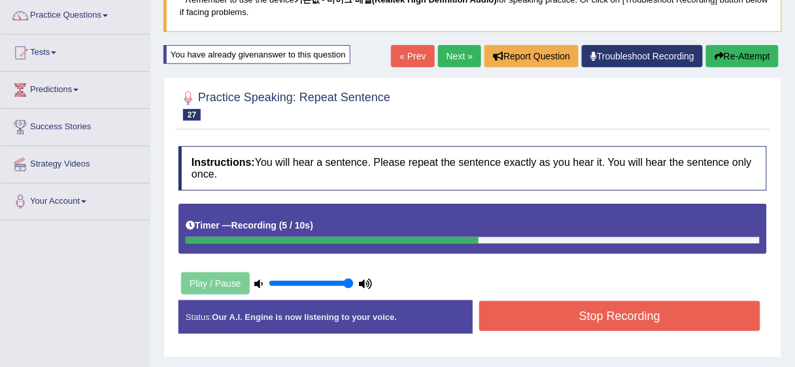
click at [558, 312] on button "Stop Recording" at bounding box center [619, 316] width 281 height 30
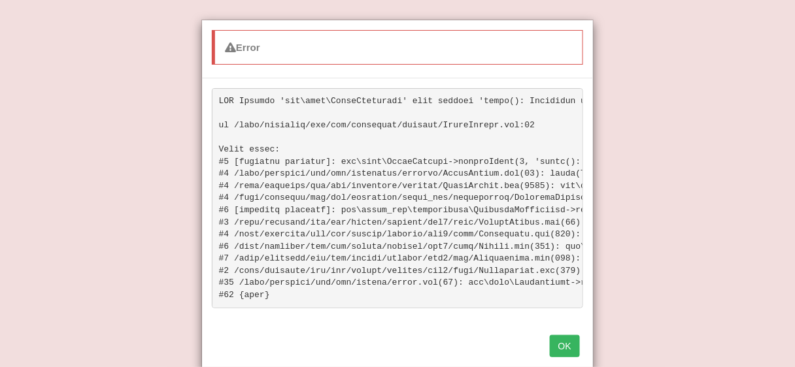
scroll to position [314, 0]
click at [568, 358] on button "OK" at bounding box center [565, 346] width 30 height 22
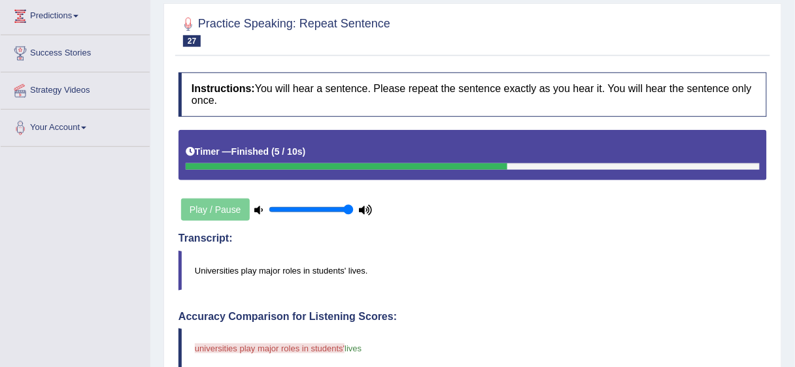
scroll to position [155, 0]
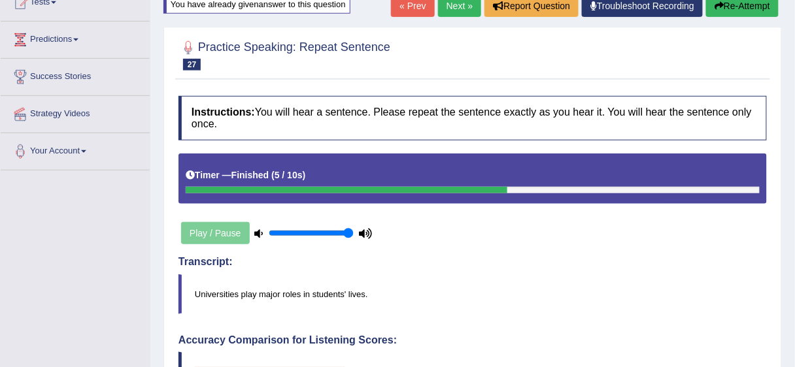
click at [452, 3] on link "Next »" at bounding box center [459, 6] width 43 height 22
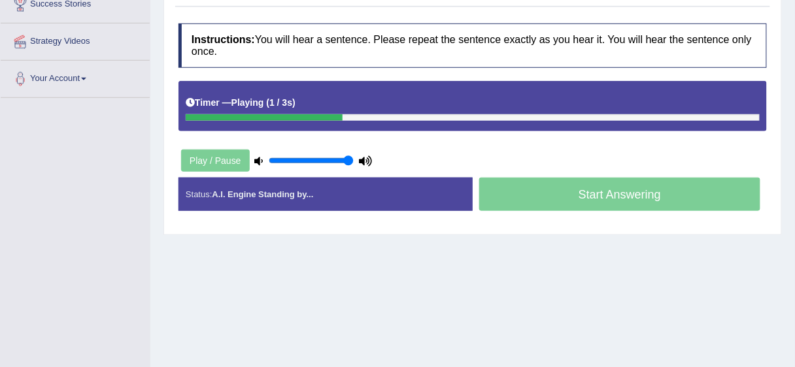
scroll to position [209, 0]
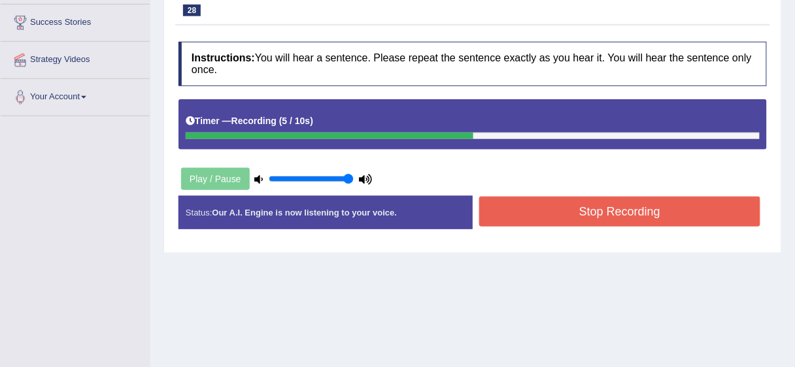
click at [563, 220] on button "Stop Recording" at bounding box center [619, 212] width 281 height 30
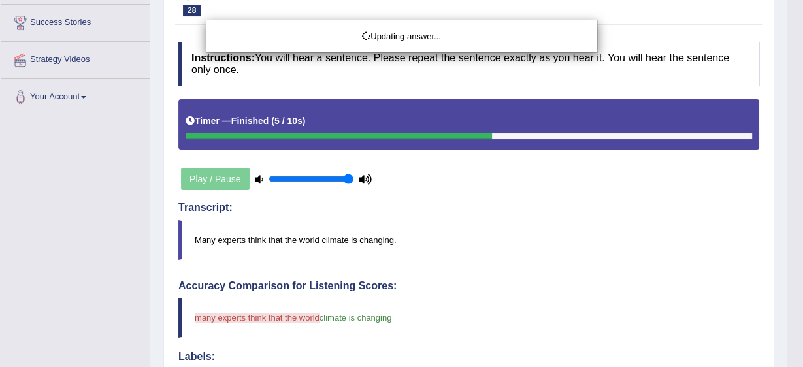
drag, startPoint x: 419, startPoint y: 224, endPoint x: 409, endPoint y: 218, distance: 12.0
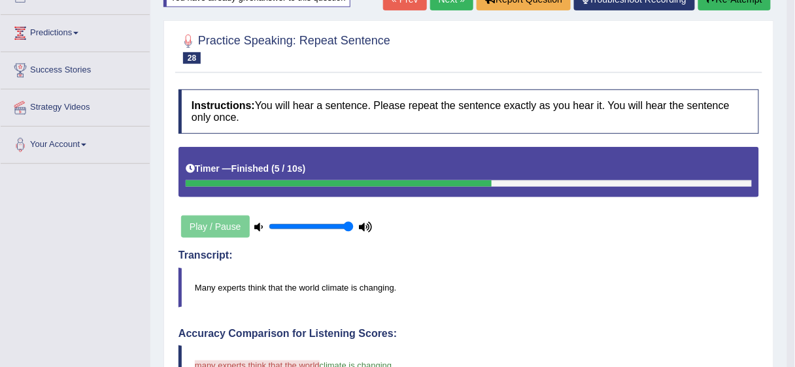
scroll to position [105, 0]
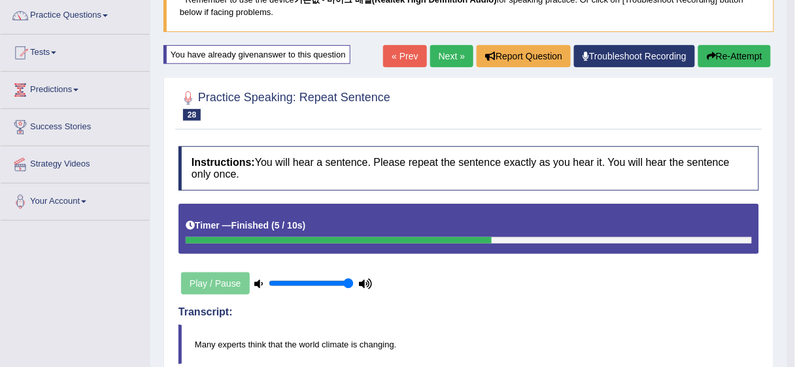
click at [456, 54] on link "Next »" at bounding box center [451, 56] width 43 height 22
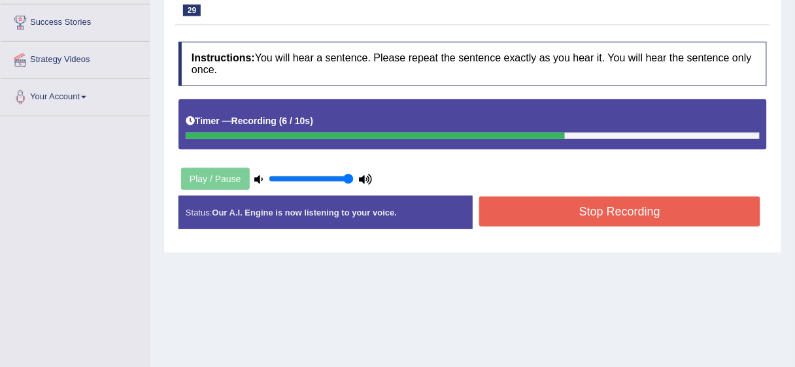
click at [580, 217] on button "Stop Recording" at bounding box center [619, 212] width 281 height 30
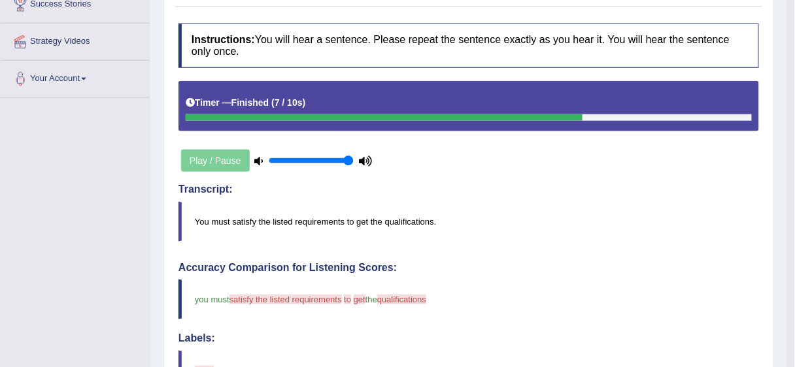
scroll to position [105, 0]
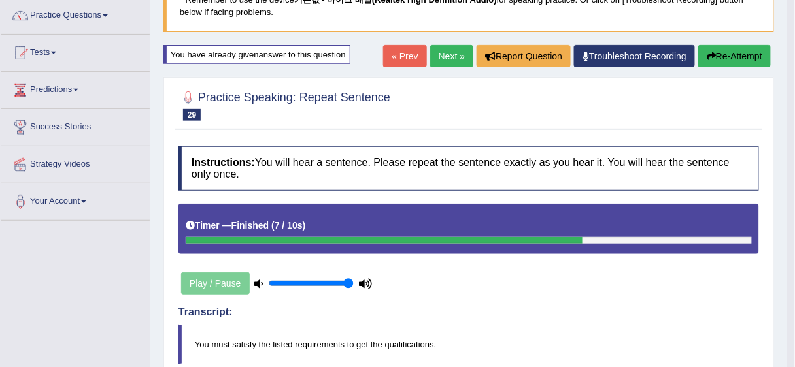
click at [446, 58] on link "Next »" at bounding box center [451, 56] width 43 height 22
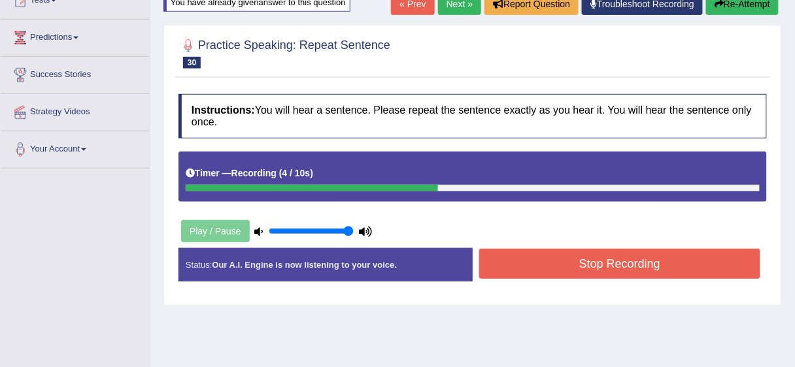
click at [586, 264] on button "Stop Recording" at bounding box center [619, 264] width 281 height 30
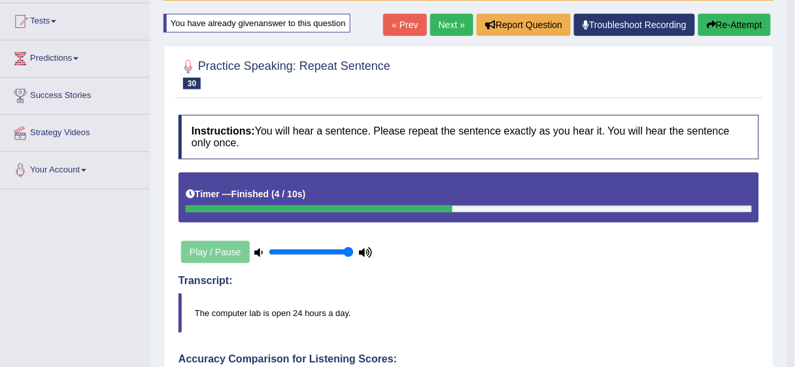
scroll to position [127, 0]
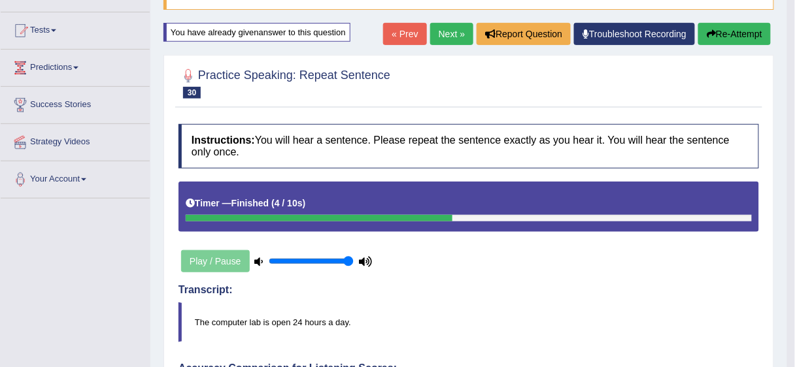
click at [440, 29] on link "Next »" at bounding box center [451, 34] width 43 height 22
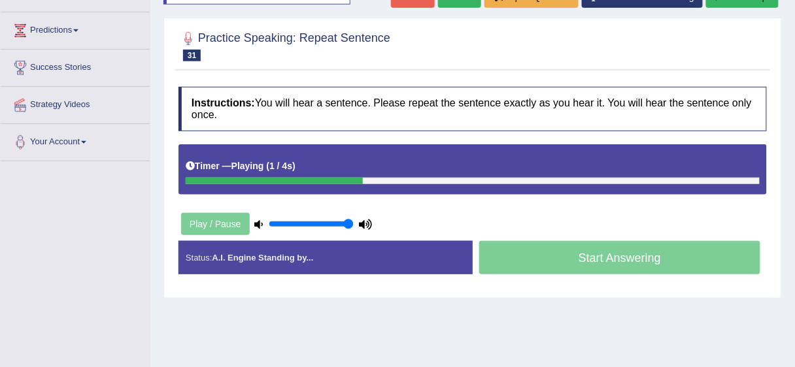
scroll to position [105, 0]
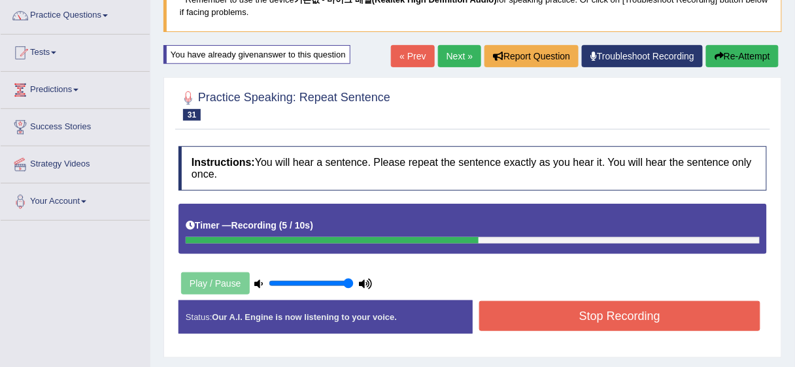
click at [583, 313] on button "Stop Recording" at bounding box center [619, 316] width 281 height 30
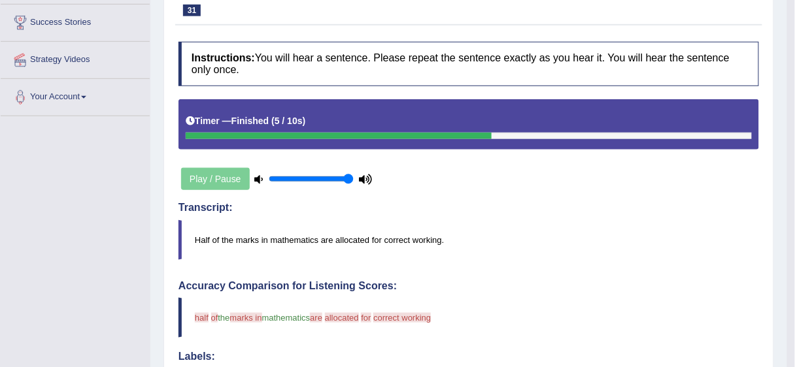
scroll to position [0, 0]
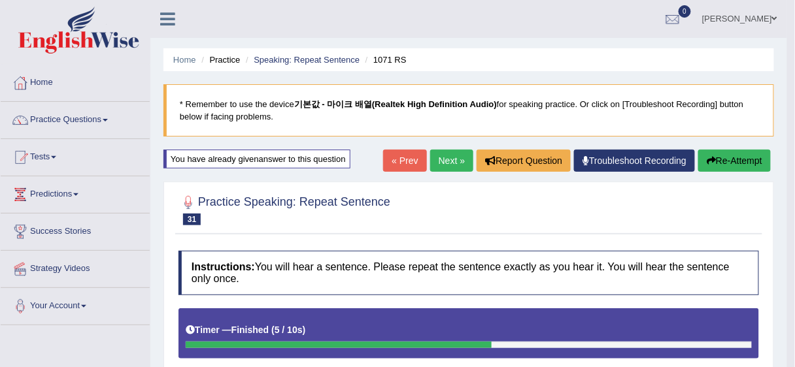
click at [443, 150] on link "Next »" at bounding box center [451, 161] width 43 height 22
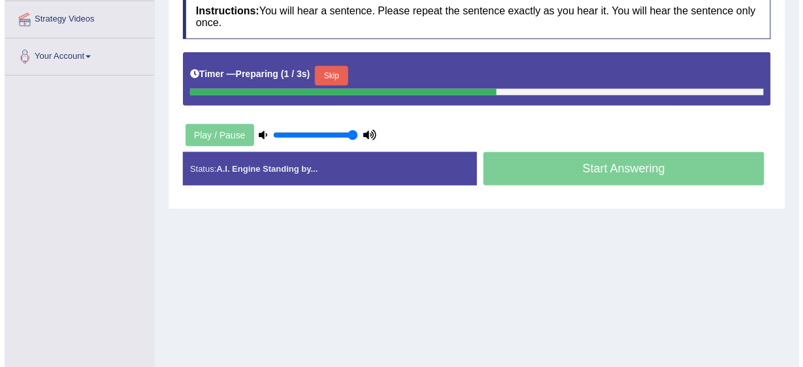
scroll to position [261, 0]
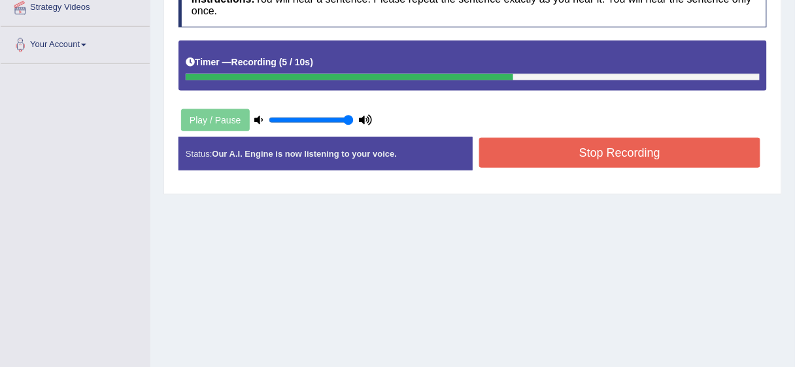
click at [587, 158] on button "Stop Recording" at bounding box center [619, 153] width 281 height 30
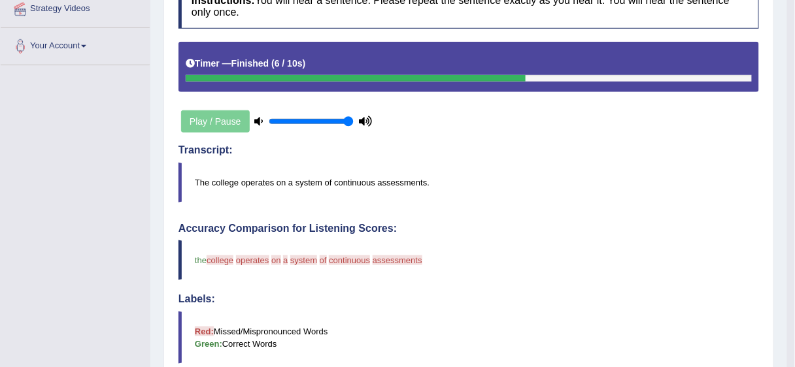
scroll to position [105, 0]
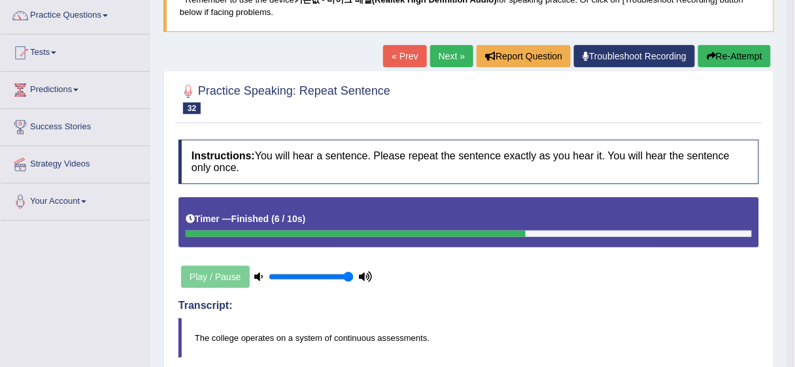
click at [453, 59] on link "Next »" at bounding box center [451, 56] width 43 height 22
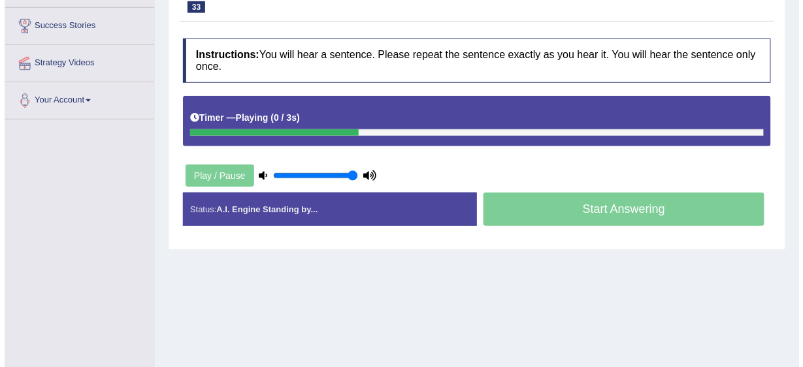
scroll to position [105, 0]
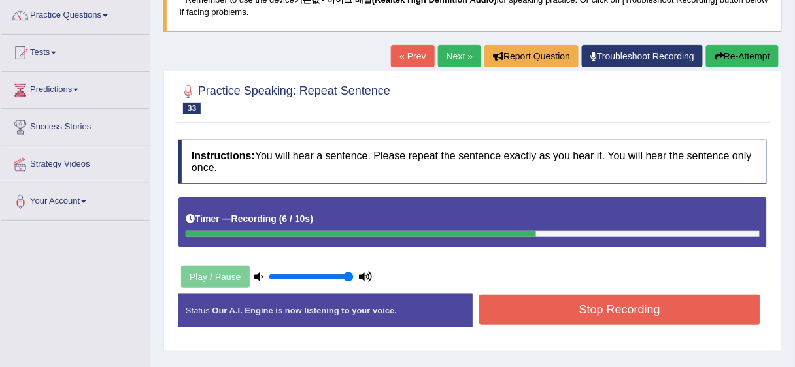
click at [614, 310] on button "Stop Recording" at bounding box center [619, 310] width 281 height 30
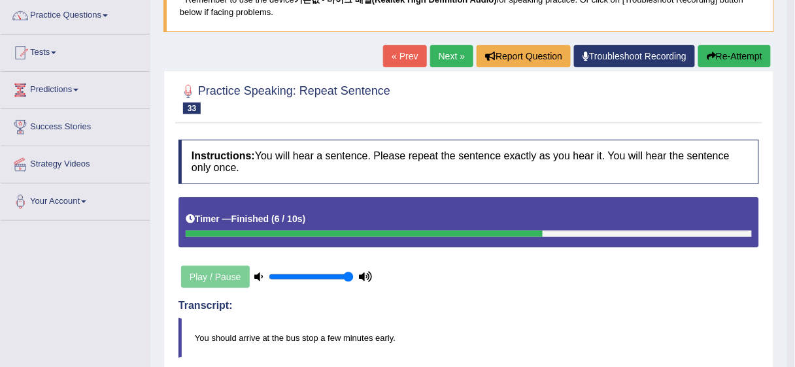
click at [741, 52] on button "Re-Attempt" at bounding box center [734, 56] width 73 height 22
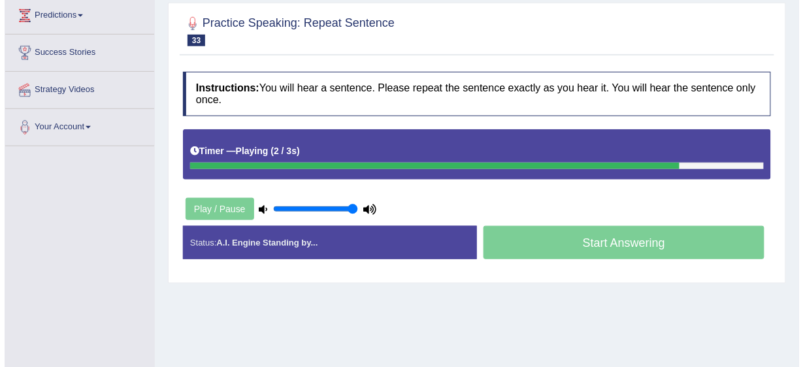
scroll to position [161, 0]
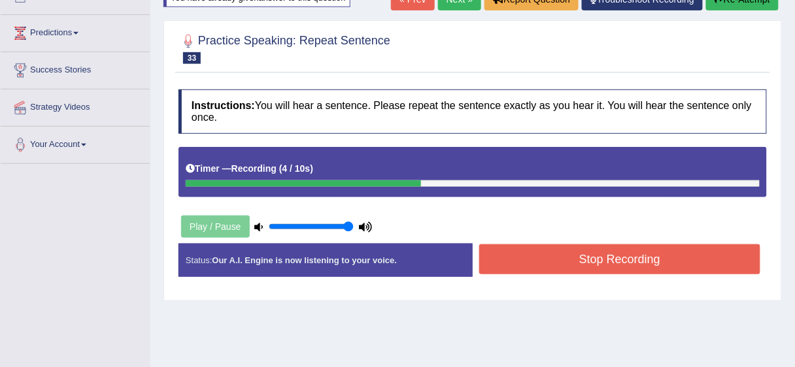
click at [586, 266] on button "Stop Recording" at bounding box center [619, 259] width 281 height 30
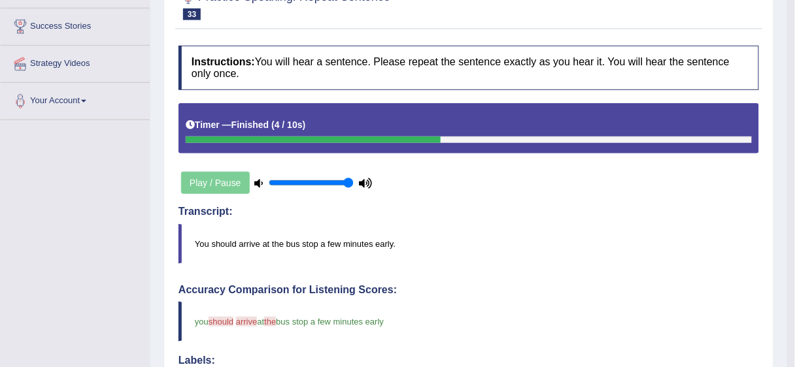
scroll to position [109, 0]
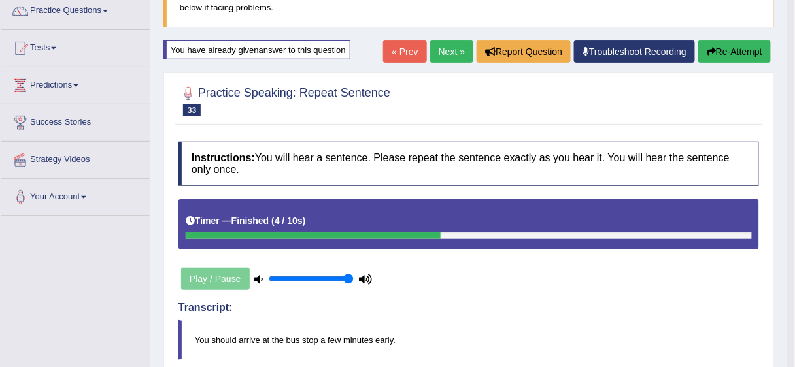
click at [444, 62] on div "« Prev Next » Report Question Troubleshoot Recording Re-Attempt" at bounding box center [578, 53] width 391 height 25
click at [444, 60] on link "Next »" at bounding box center [451, 52] width 43 height 22
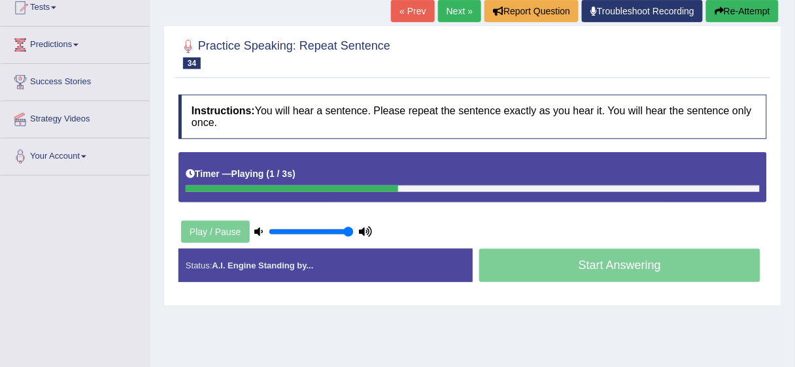
scroll to position [105, 0]
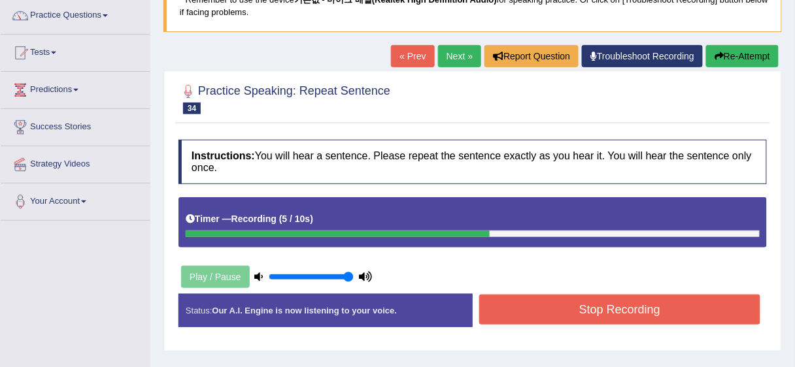
click at [584, 314] on button "Stop Recording" at bounding box center [619, 310] width 281 height 30
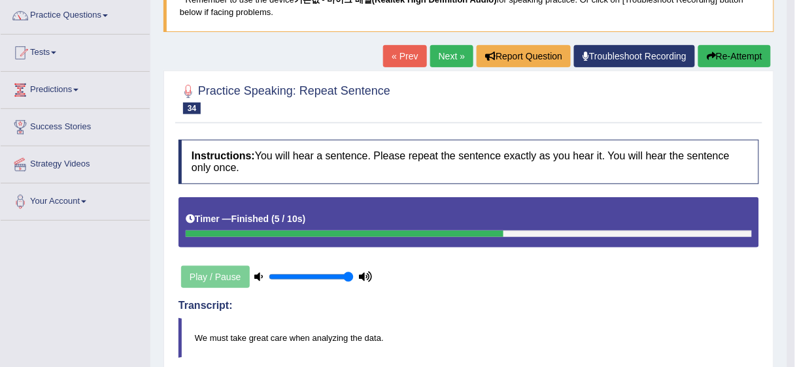
click at [451, 58] on link "Next »" at bounding box center [451, 56] width 43 height 22
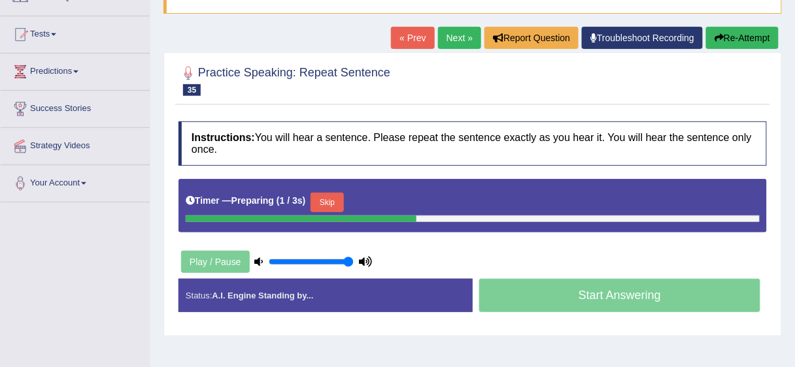
scroll to position [105, 0]
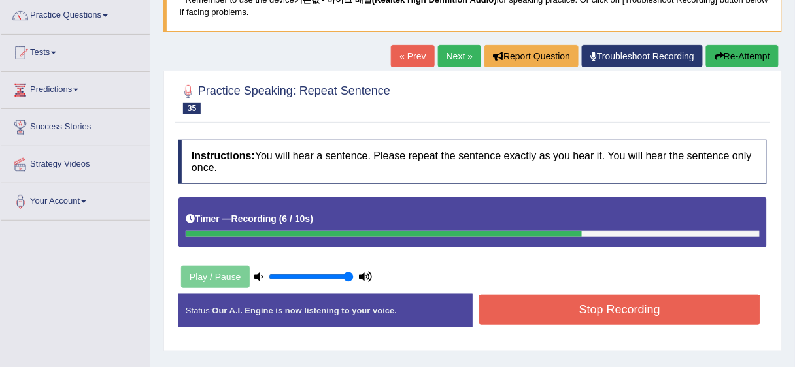
click at [557, 307] on button "Stop Recording" at bounding box center [619, 310] width 281 height 30
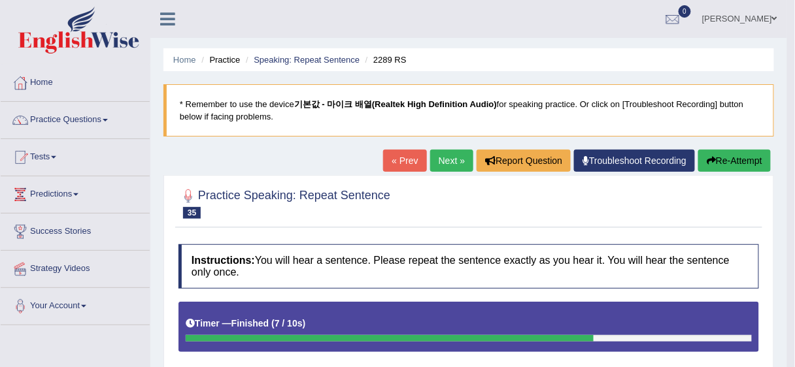
scroll to position [0, 0]
click at [465, 161] on link "Next »" at bounding box center [451, 161] width 43 height 22
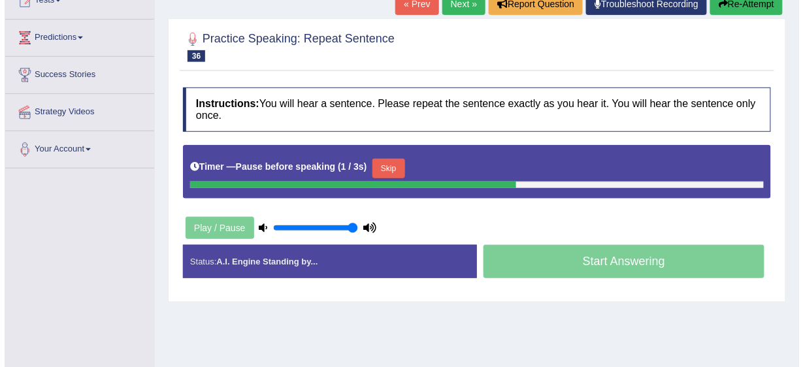
scroll to position [105, 0]
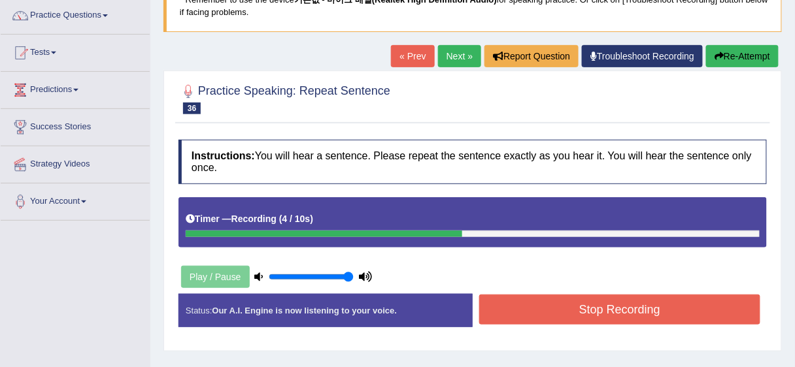
click at [574, 318] on button "Stop Recording" at bounding box center [619, 310] width 281 height 30
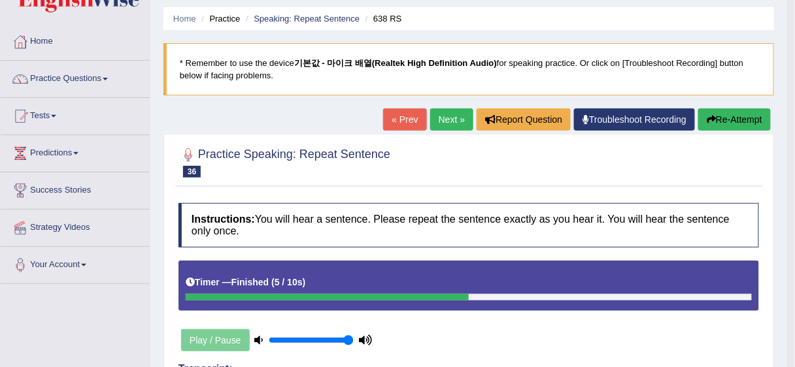
scroll to position [23, 0]
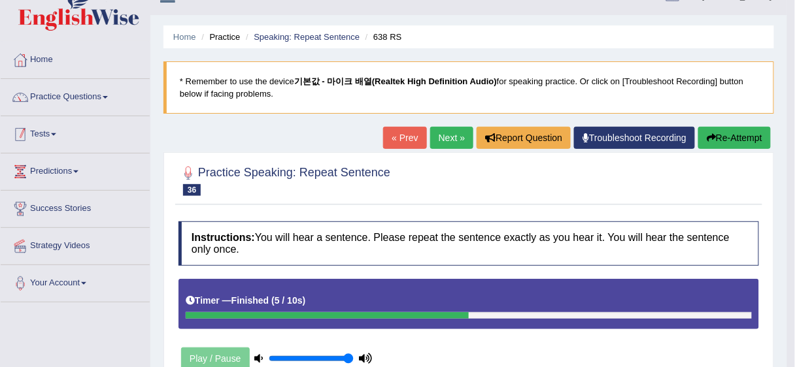
click at [97, 100] on link "Practice Questions" at bounding box center [75, 95] width 149 height 33
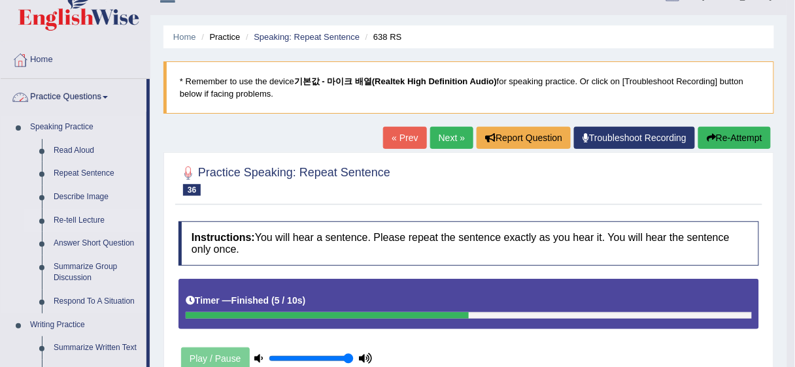
click at [93, 218] on link "Re-tell Lecture" at bounding box center [97, 221] width 99 height 24
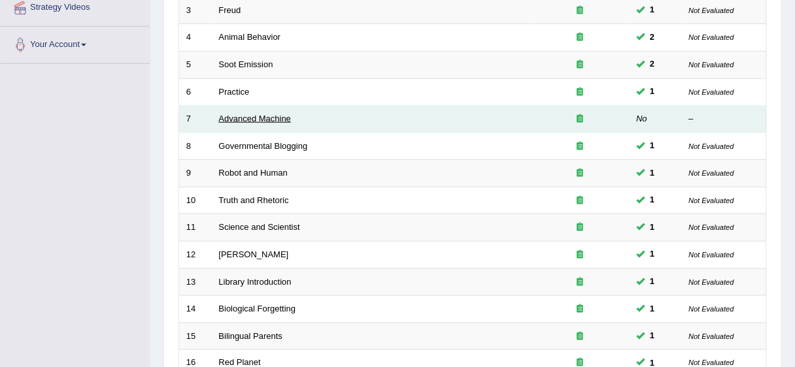
click at [256, 118] on link "Advanced Machine" at bounding box center [255, 119] width 73 height 10
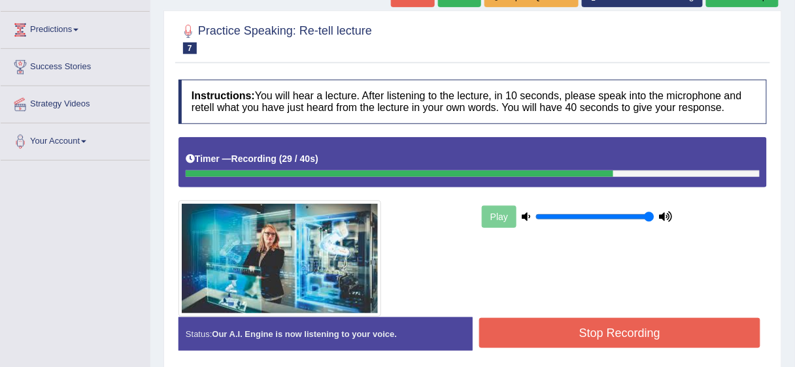
scroll to position [209, 0]
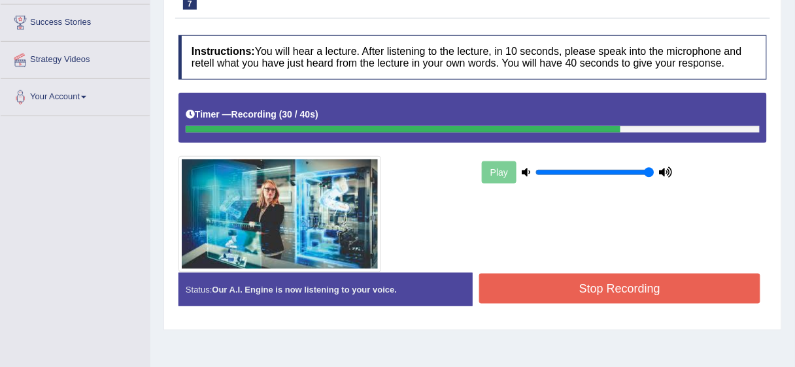
click at [524, 282] on button "Stop Recording" at bounding box center [619, 289] width 281 height 30
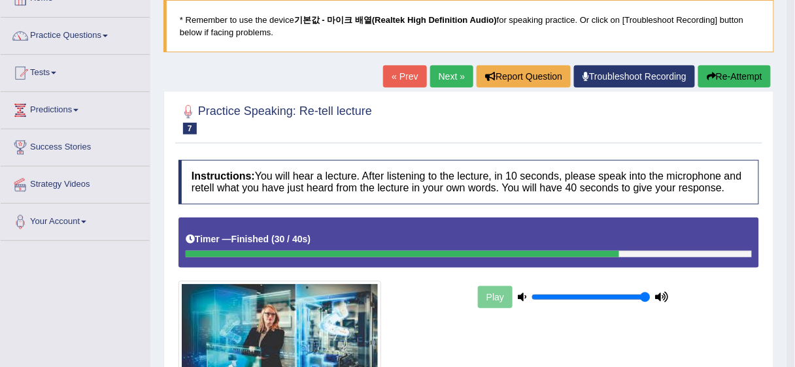
scroll to position [0, 0]
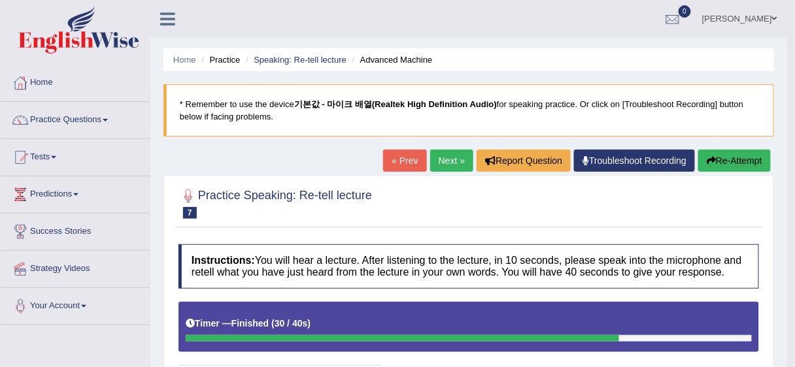
click at [451, 161] on link "Next »" at bounding box center [451, 161] width 43 height 22
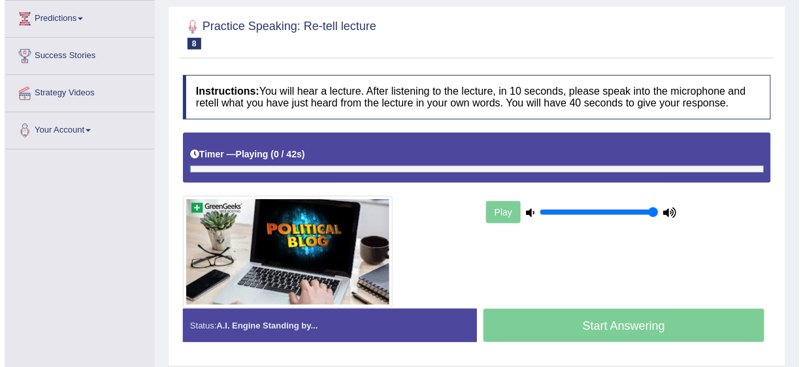
scroll to position [209, 0]
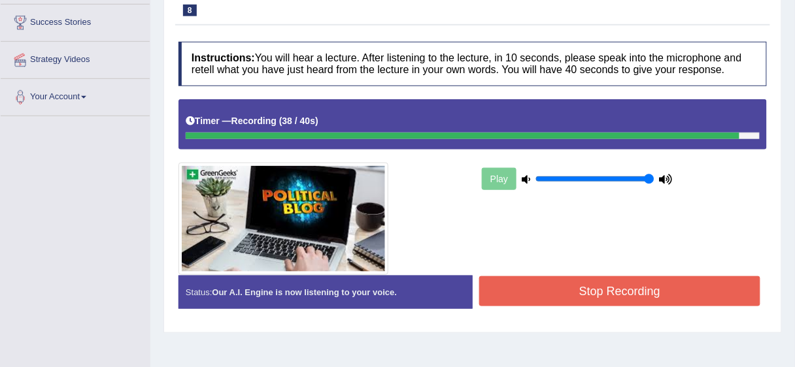
click at [614, 283] on button "Stop Recording" at bounding box center [619, 291] width 281 height 30
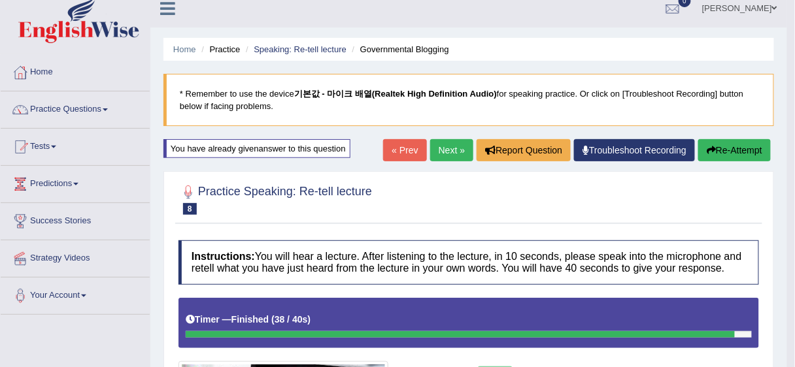
scroll to position [0, 0]
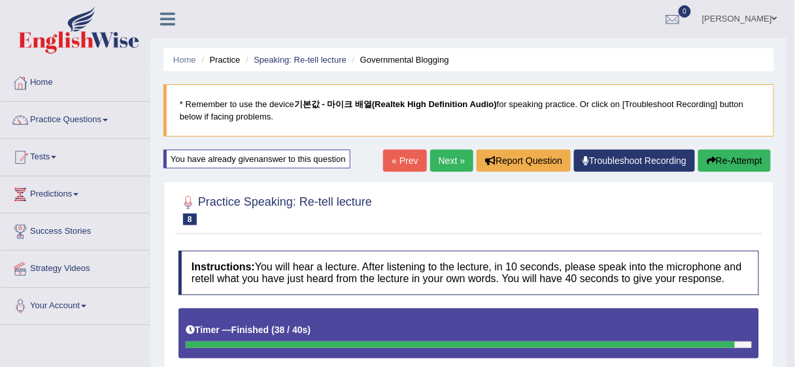
click at [447, 159] on link "Next »" at bounding box center [451, 161] width 43 height 22
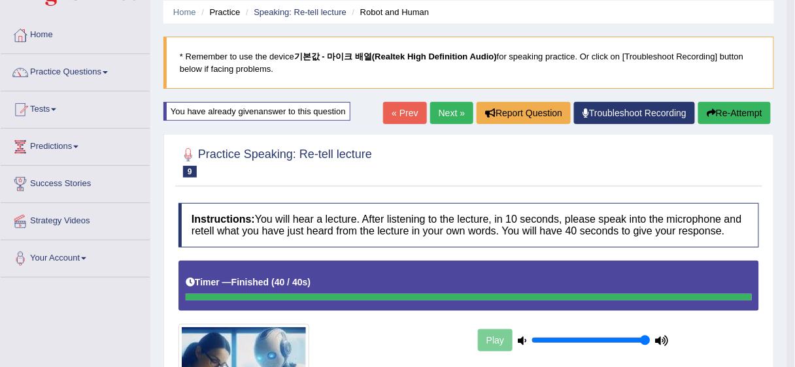
scroll to position [46, 0]
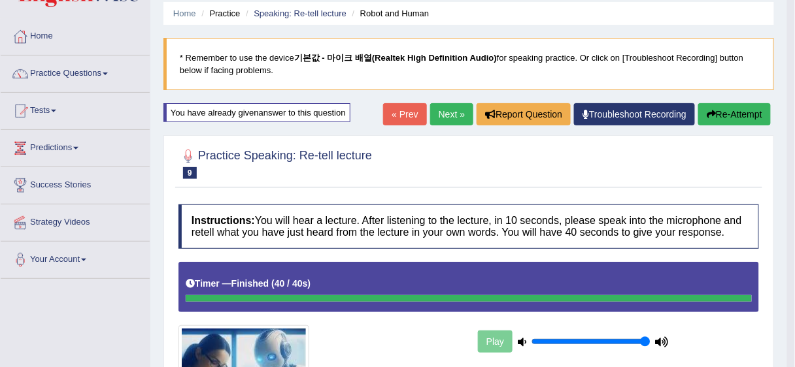
click at [446, 118] on link "Next »" at bounding box center [451, 114] width 43 height 22
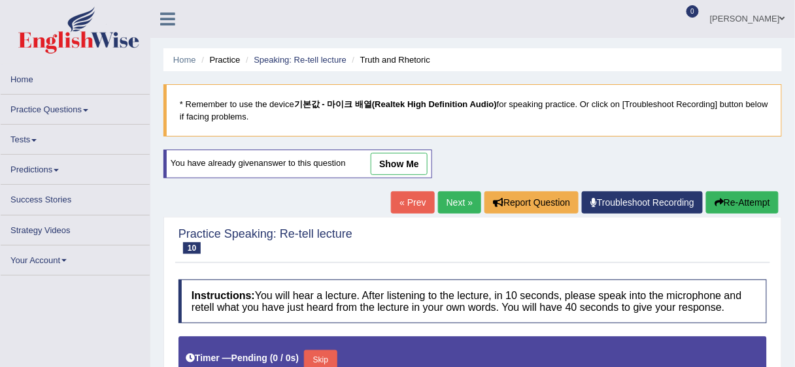
type input "1"
